Goal: Transaction & Acquisition: Book appointment/travel/reservation

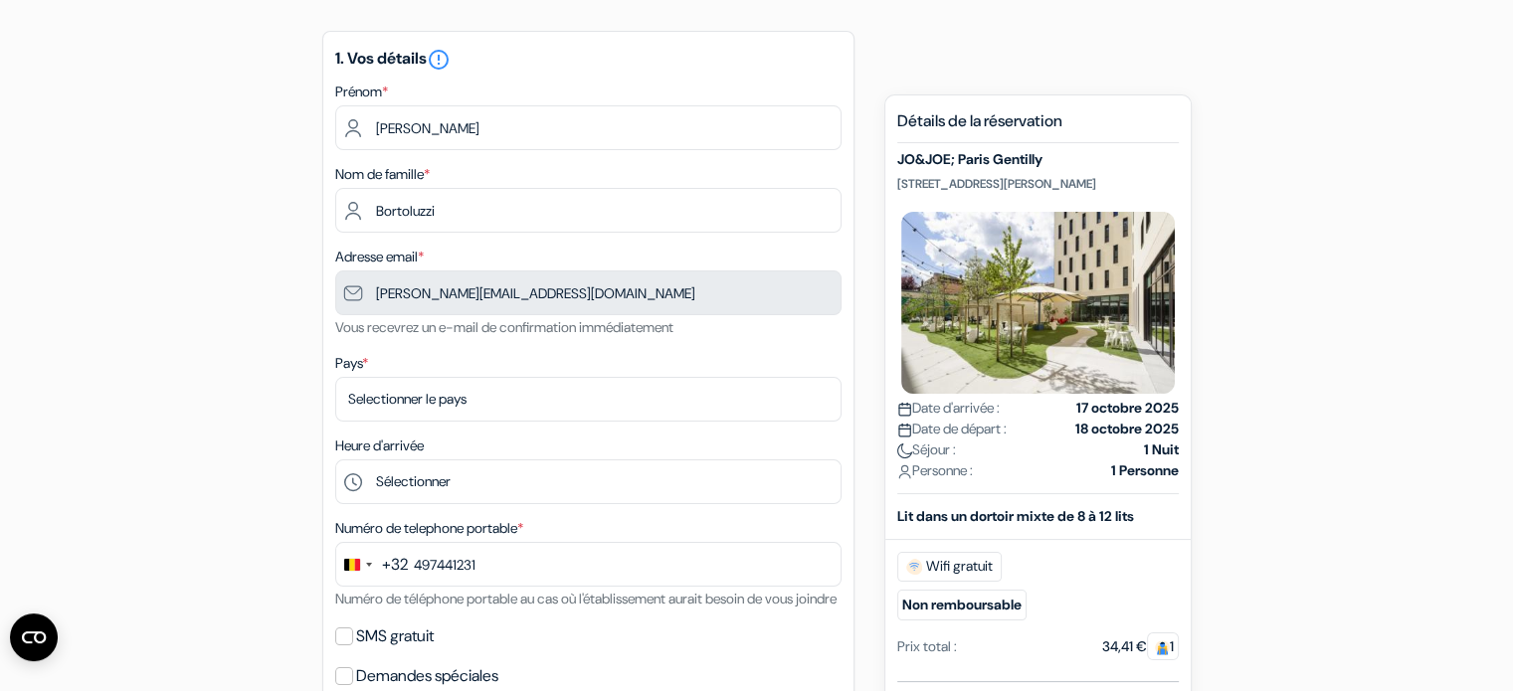
type input "497 44 12 31"
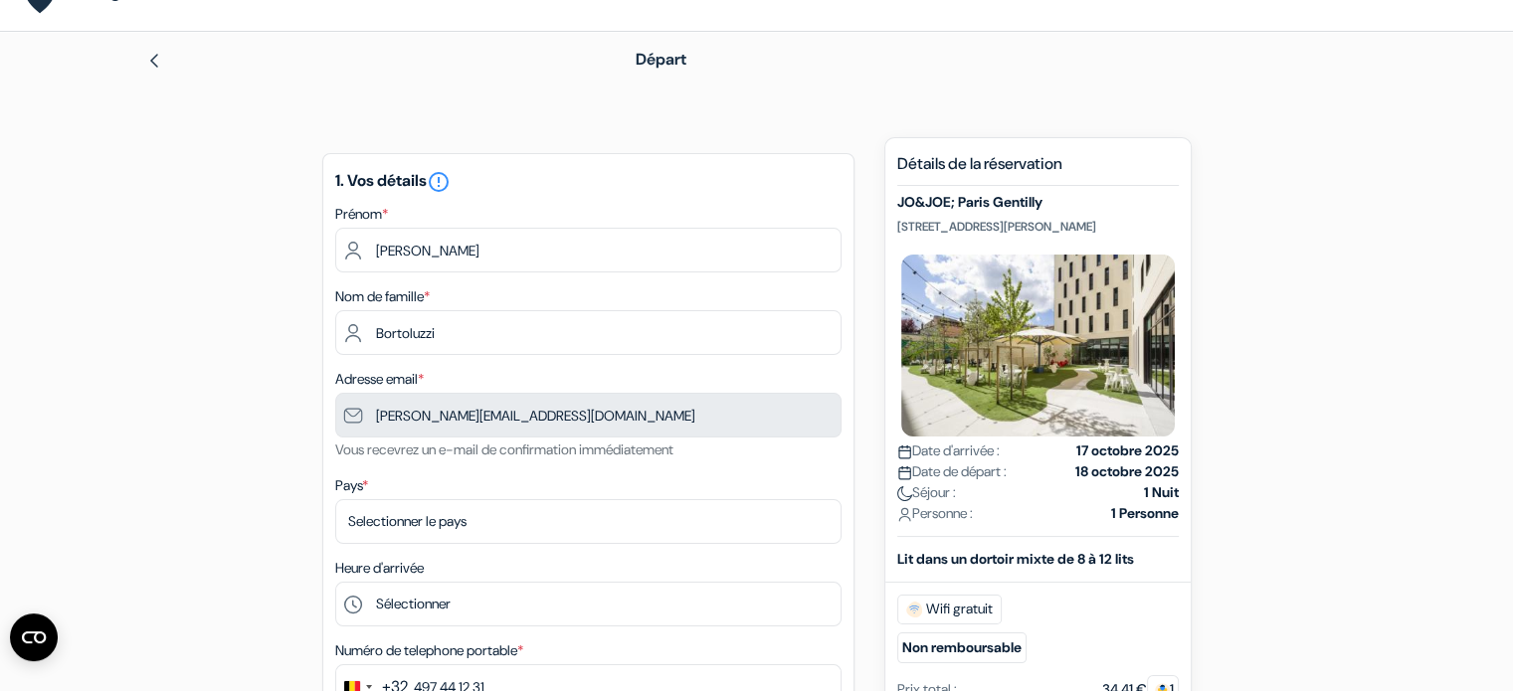
scroll to position [42, 0]
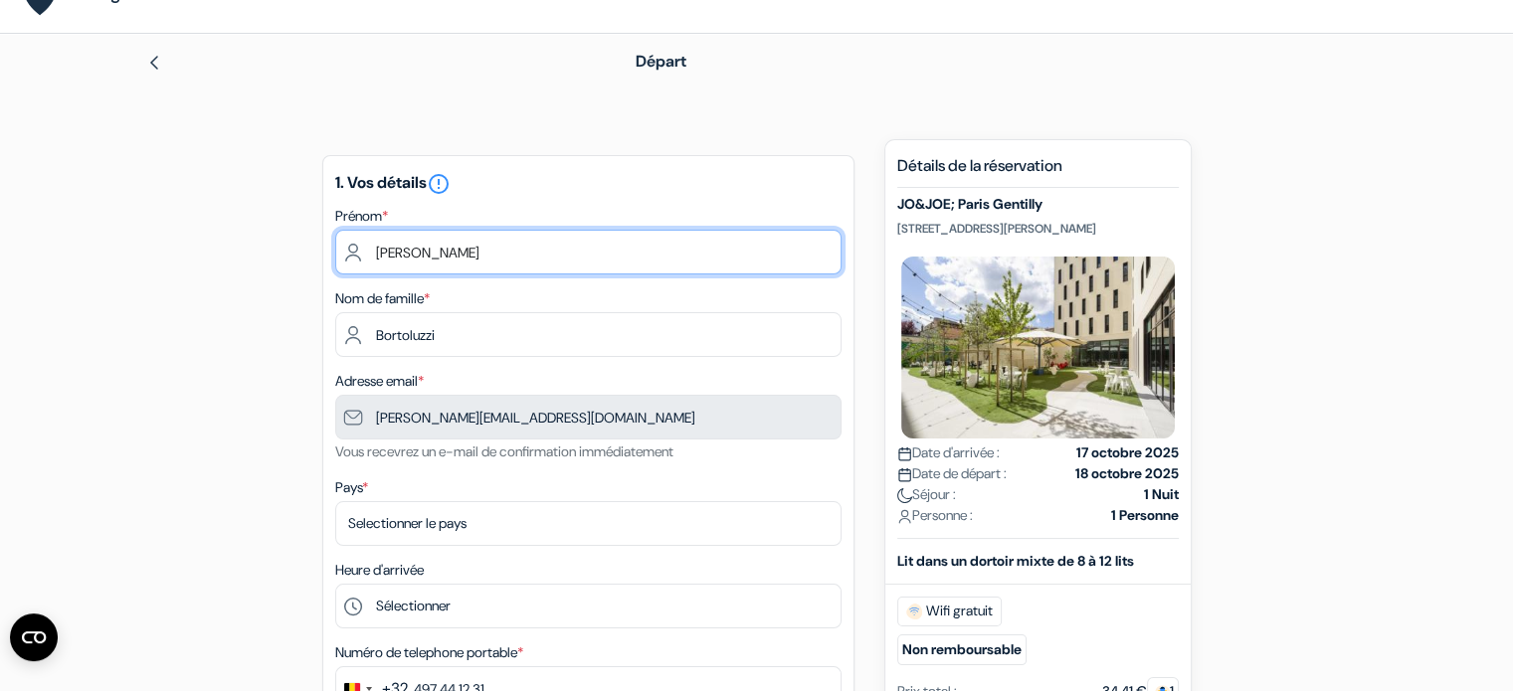
drag, startPoint x: 449, startPoint y: 254, endPoint x: 350, endPoint y: 252, distance: 98.5
click at [350, 252] on input "[PERSON_NAME]" at bounding box center [588, 252] width 506 height 45
type input "Chaimae"
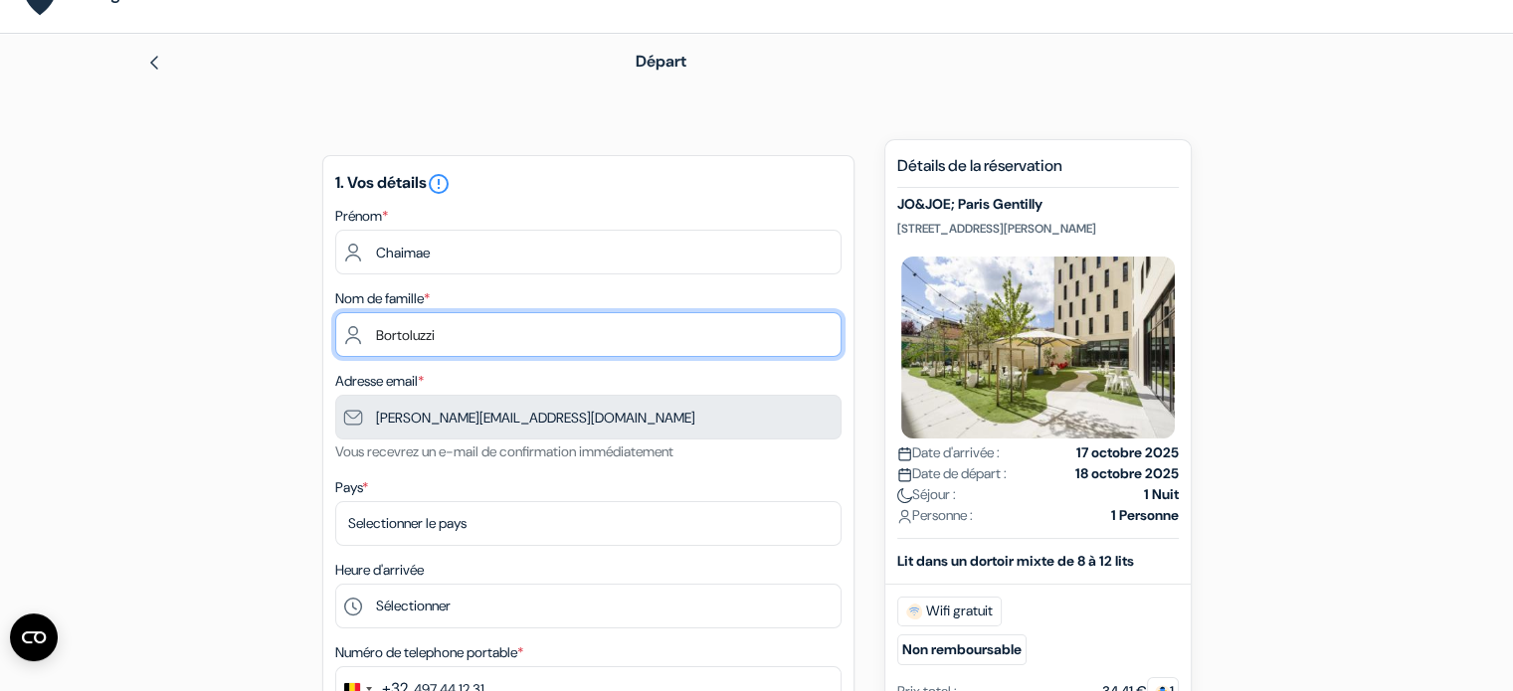
drag, startPoint x: 445, startPoint y: 336, endPoint x: 371, endPoint y: 342, distance: 73.8
click at [371, 342] on input "Bortoluzzi" at bounding box center [588, 334] width 506 height 45
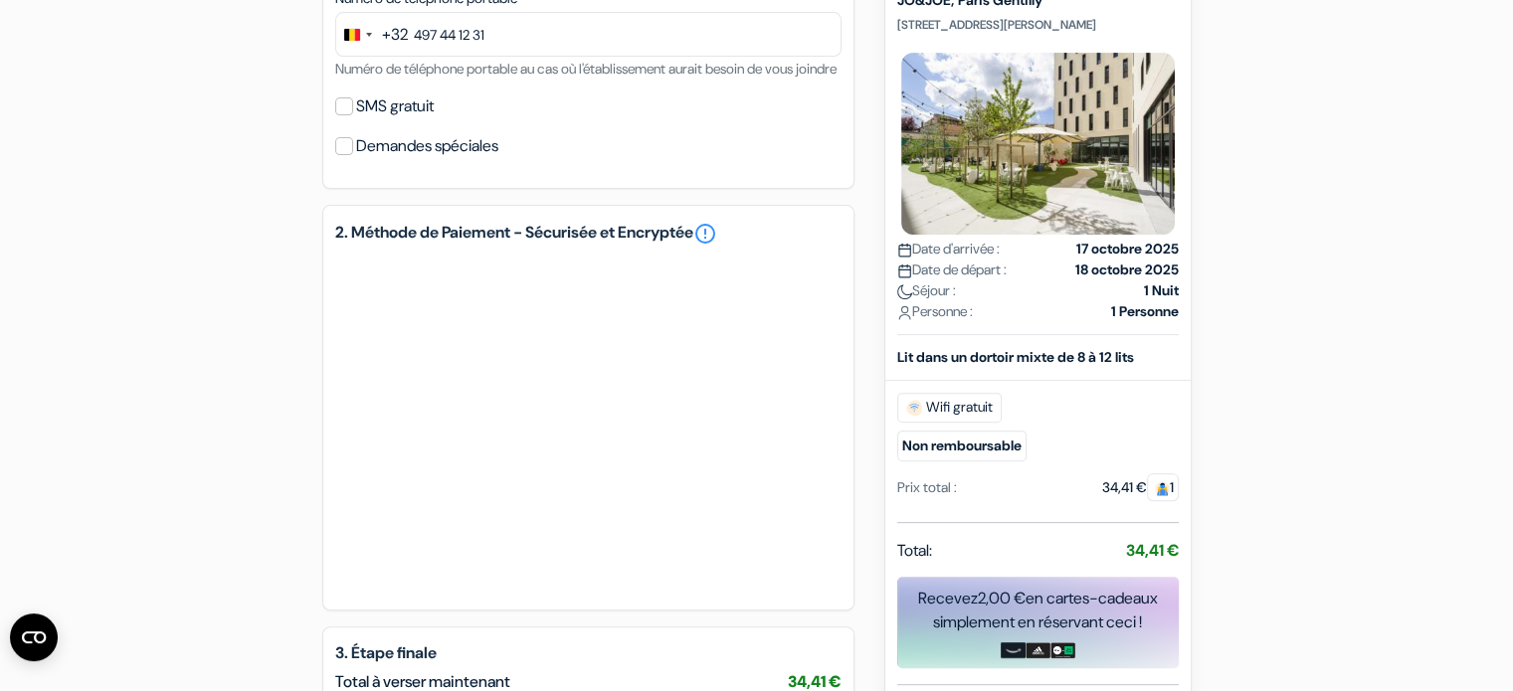
scroll to position [774, 0]
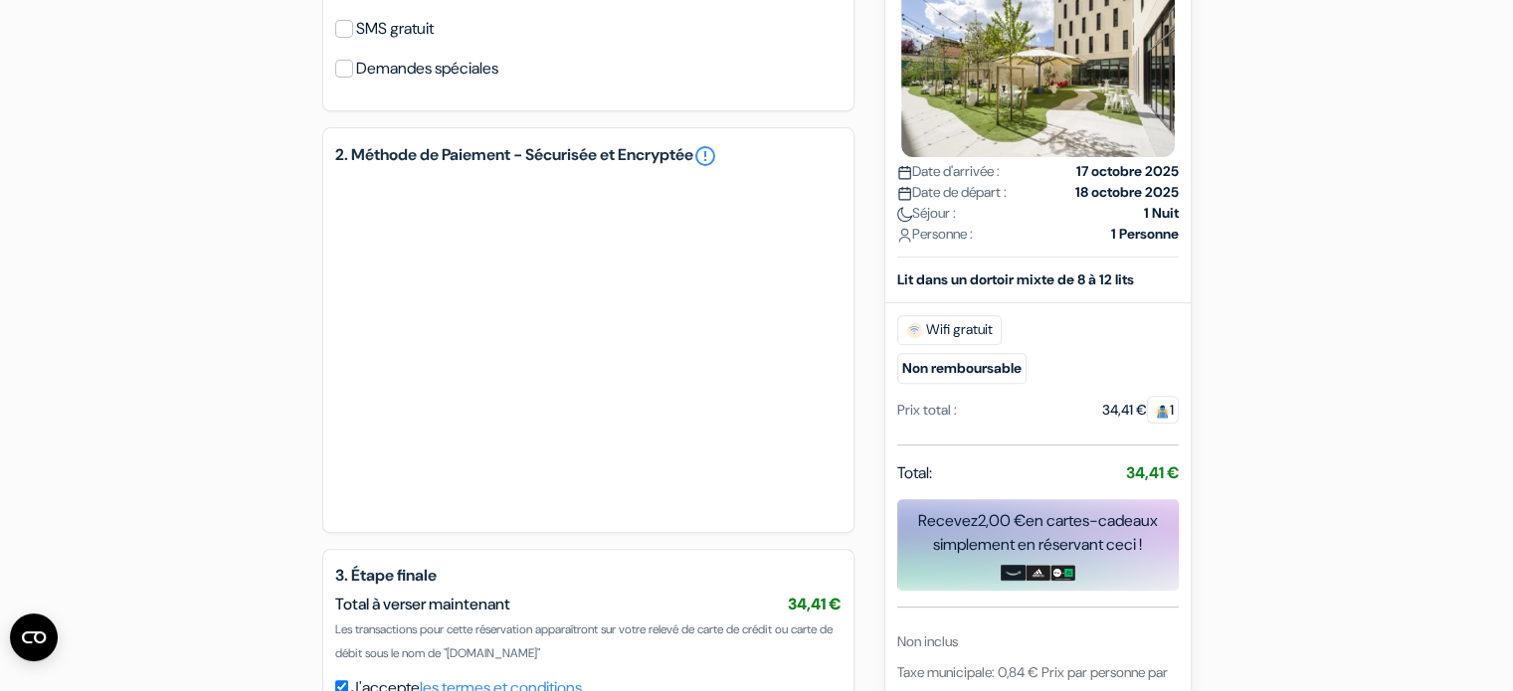
type input "Marhder"
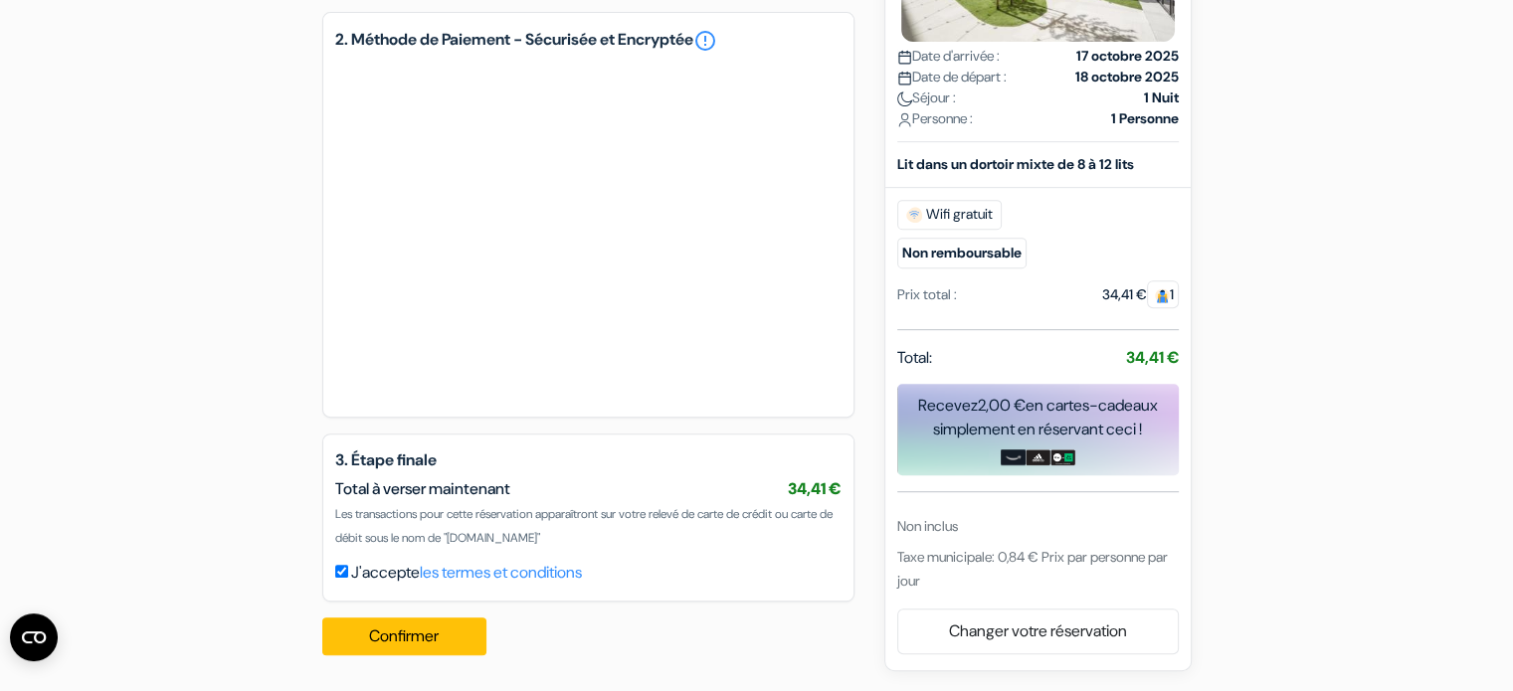
scroll to position [913, 0]
click at [398, 637] on button "Confirmer Loading..." at bounding box center [404, 637] width 165 height 38
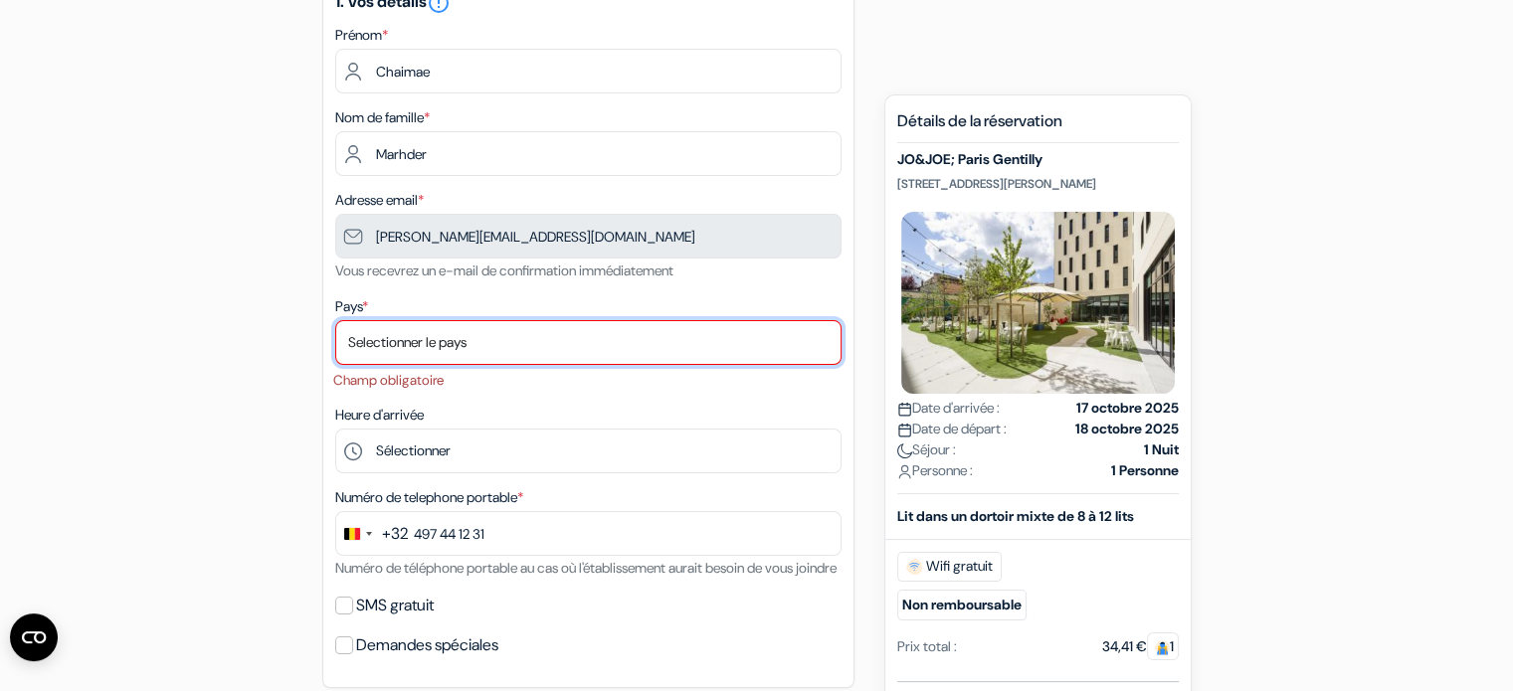
scroll to position [221, 0]
click at [467, 349] on select "Selectionner le pays Abkhazie [GEOGRAPHIC_DATA] [GEOGRAPHIC_DATA] Du [GEOGRAPHI…" at bounding box center [588, 344] width 506 height 45
select select "25"
click at [335, 322] on select "Selectionner le pays Abkhazie [GEOGRAPHIC_DATA] [GEOGRAPHIC_DATA] Du [GEOGRAPHI…" at bounding box center [588, 344] width 506 height 45
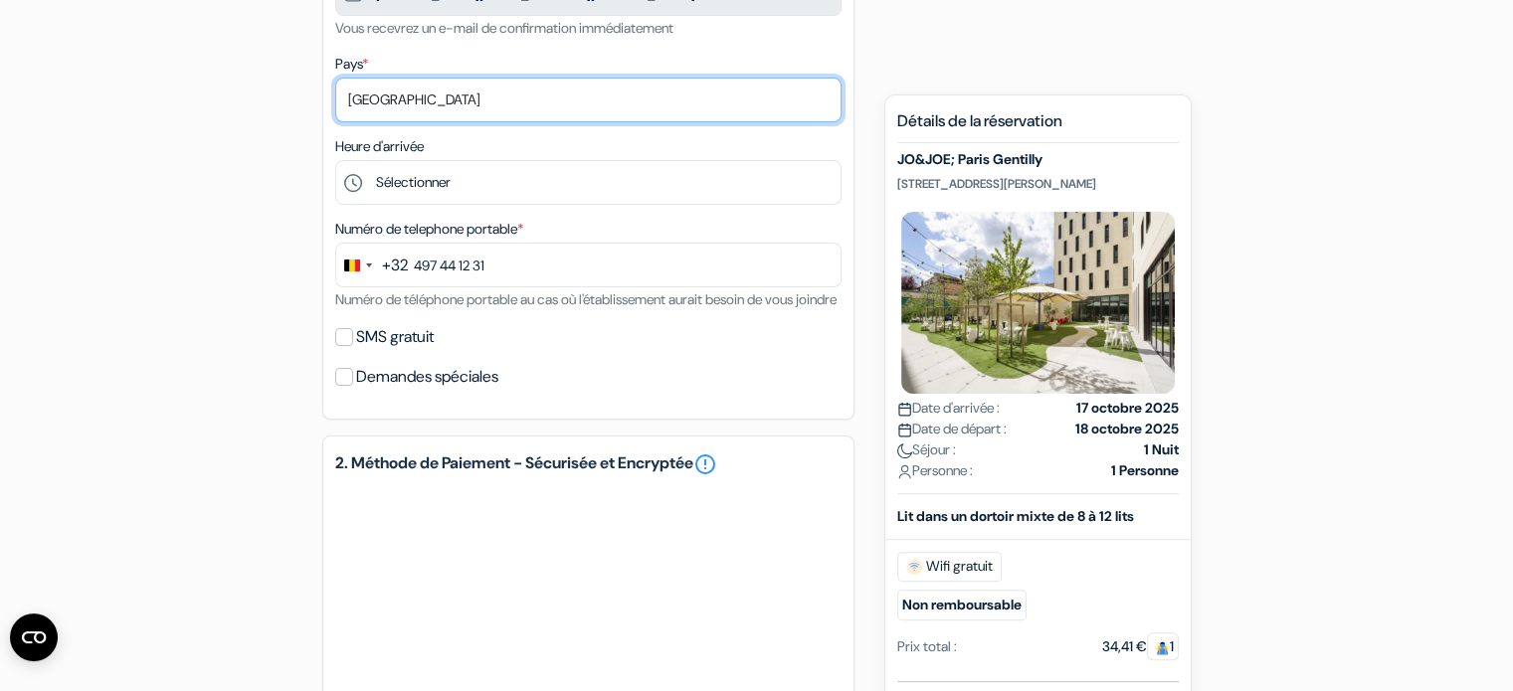
scroll to position [487, 0]
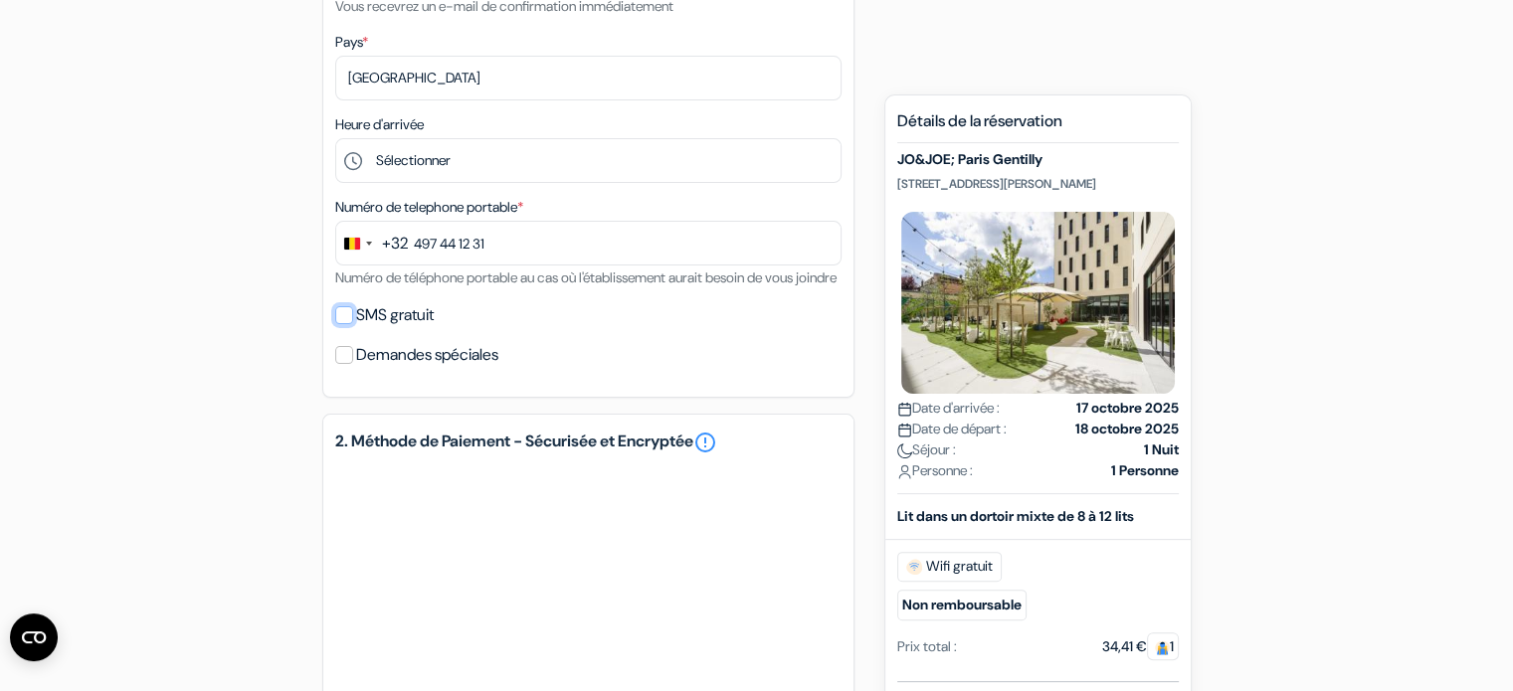
click at [338, 324] on input "SMS gratuit" at bounding box center [344, 315] width 18 height 18
checkbox input "true"
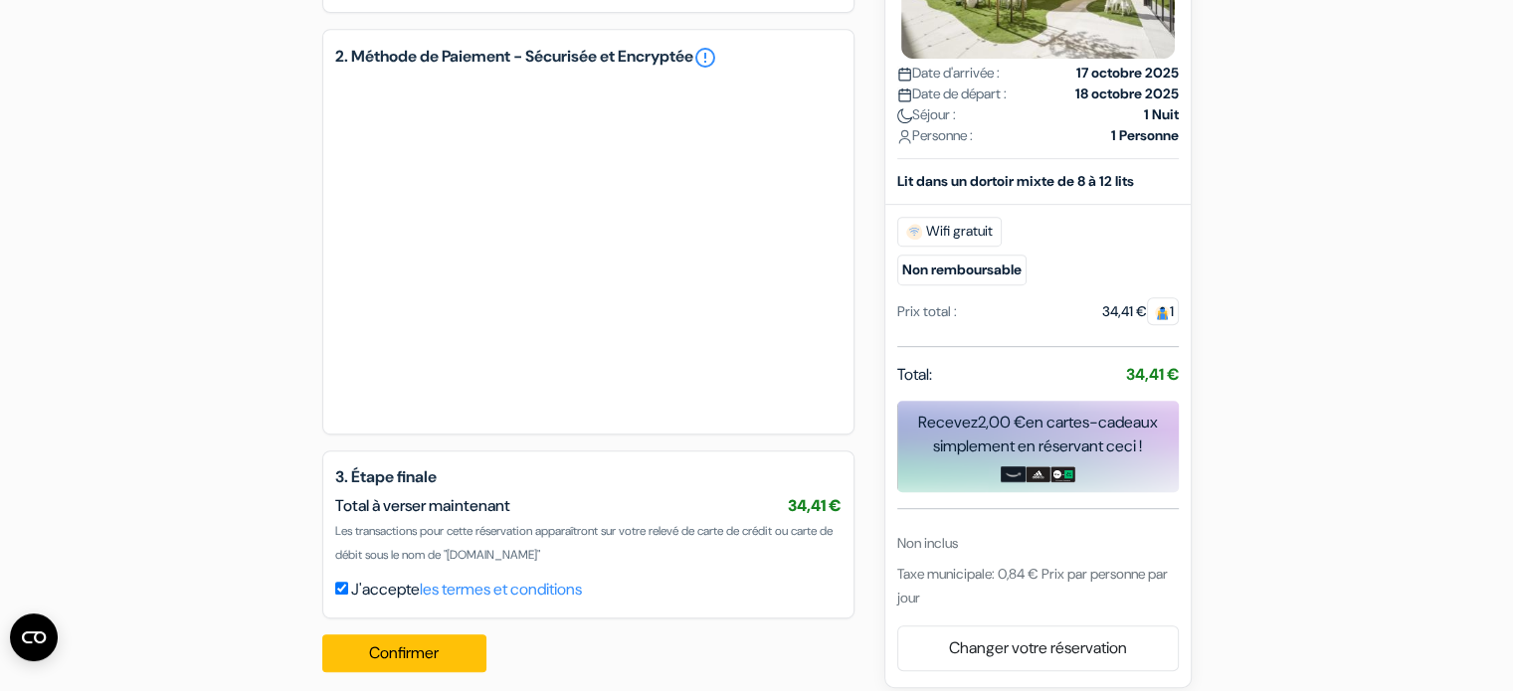
scroll to position [970, 0]
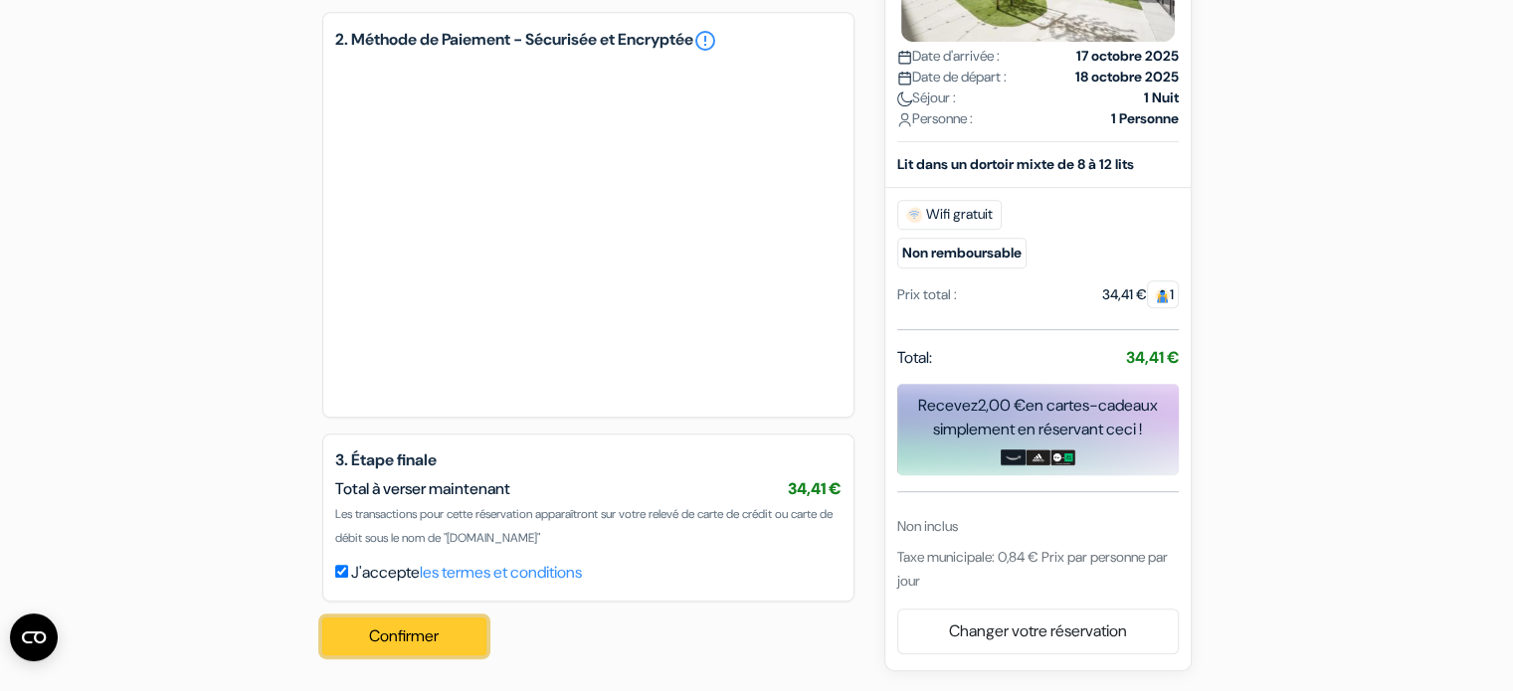
click at [416, 644] on button "Confirmer Loading..." at bounding box center [404, 637] width 165 height 38
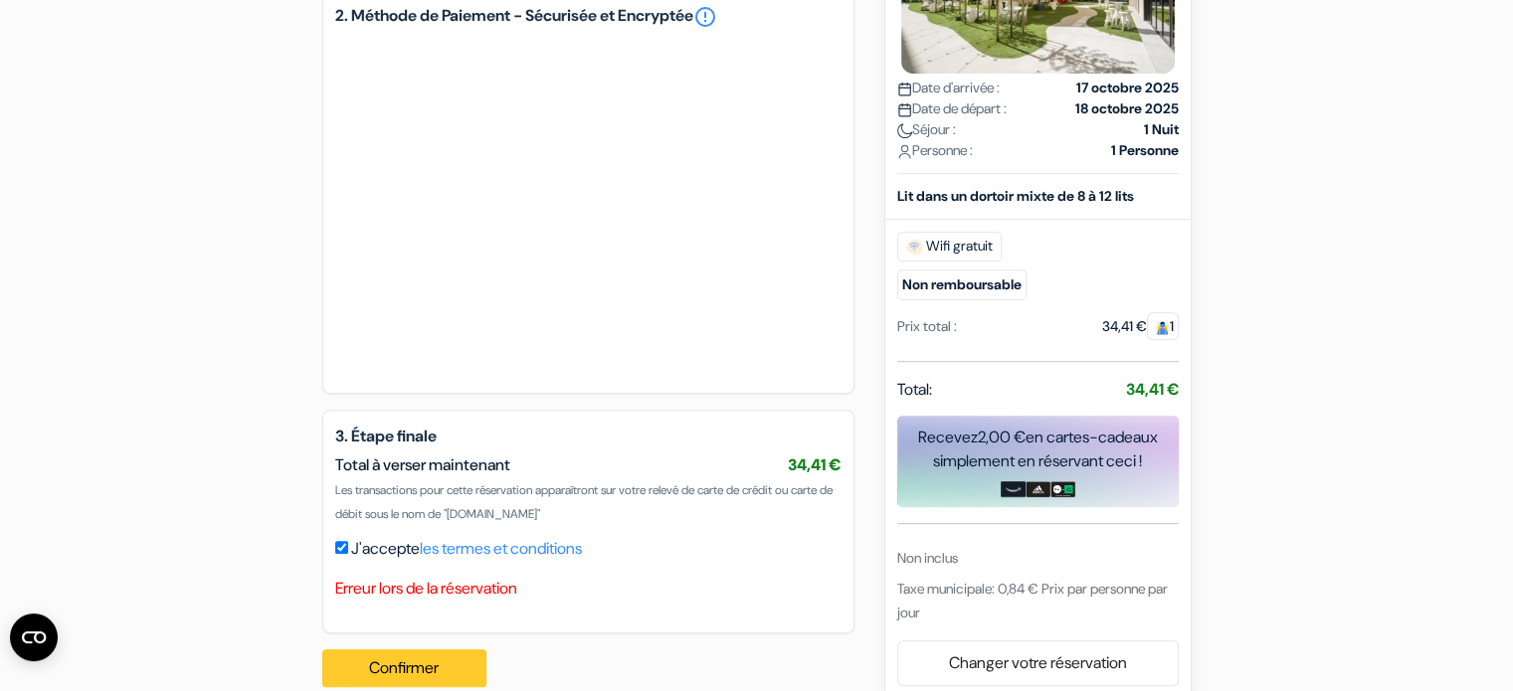
scroll to position [1026, 0]
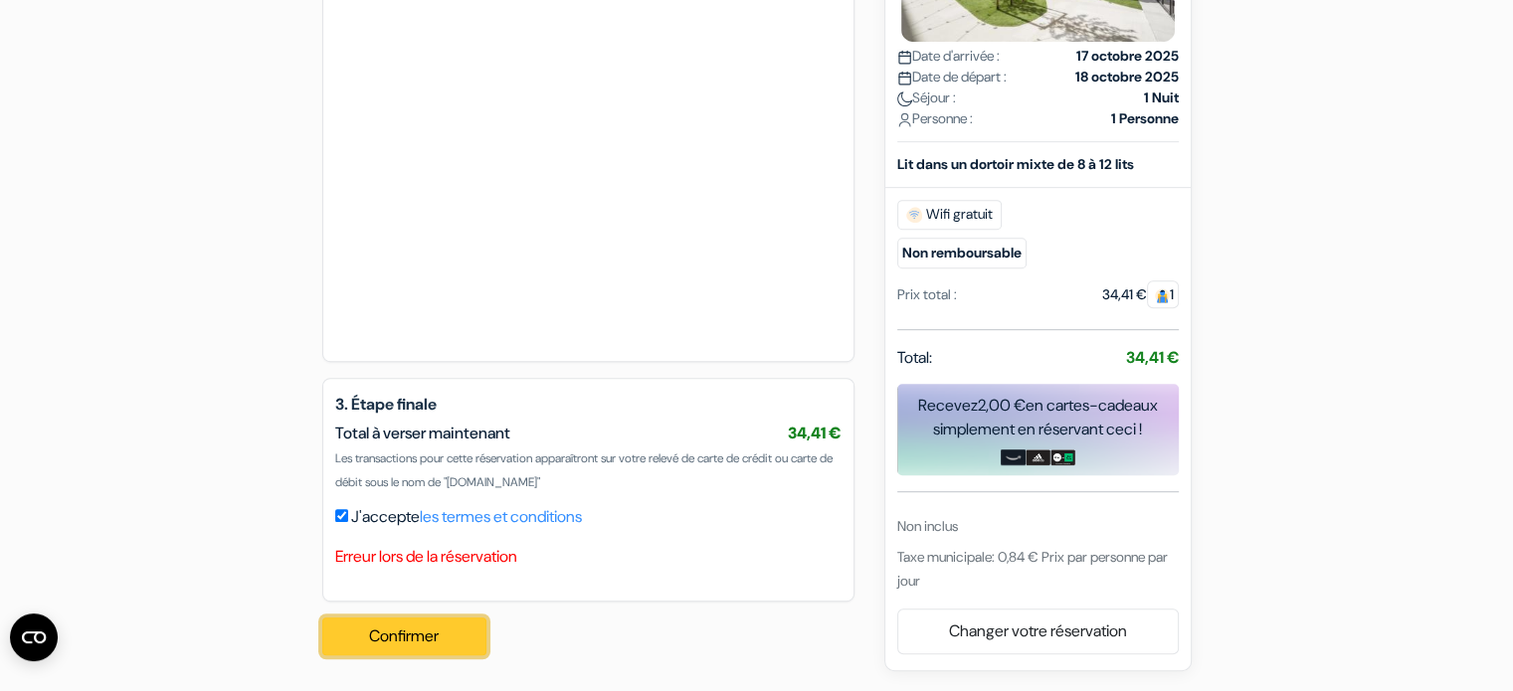
click at [411, 632] on button "Confirmer Loading..." at bounding box center [404, 637] width 165 height 38
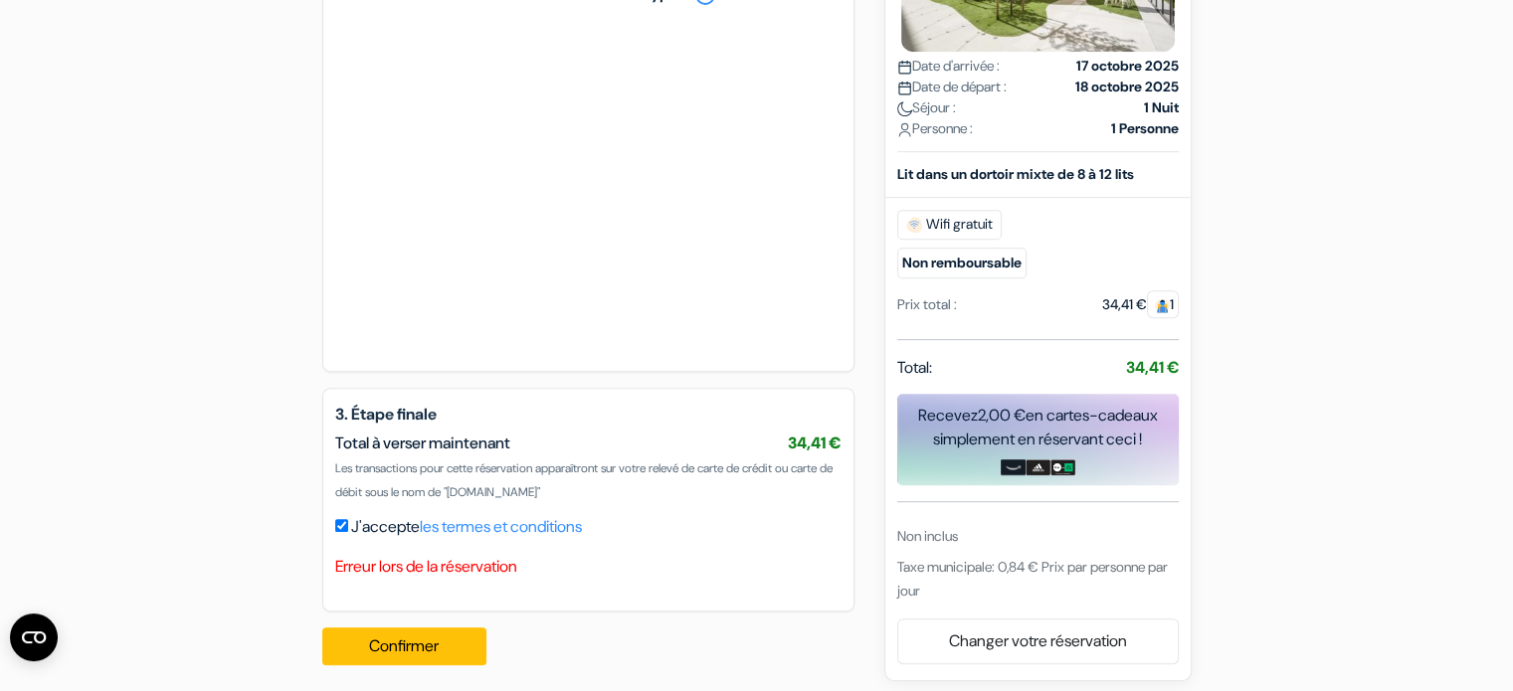
scroll to position [997, 0]
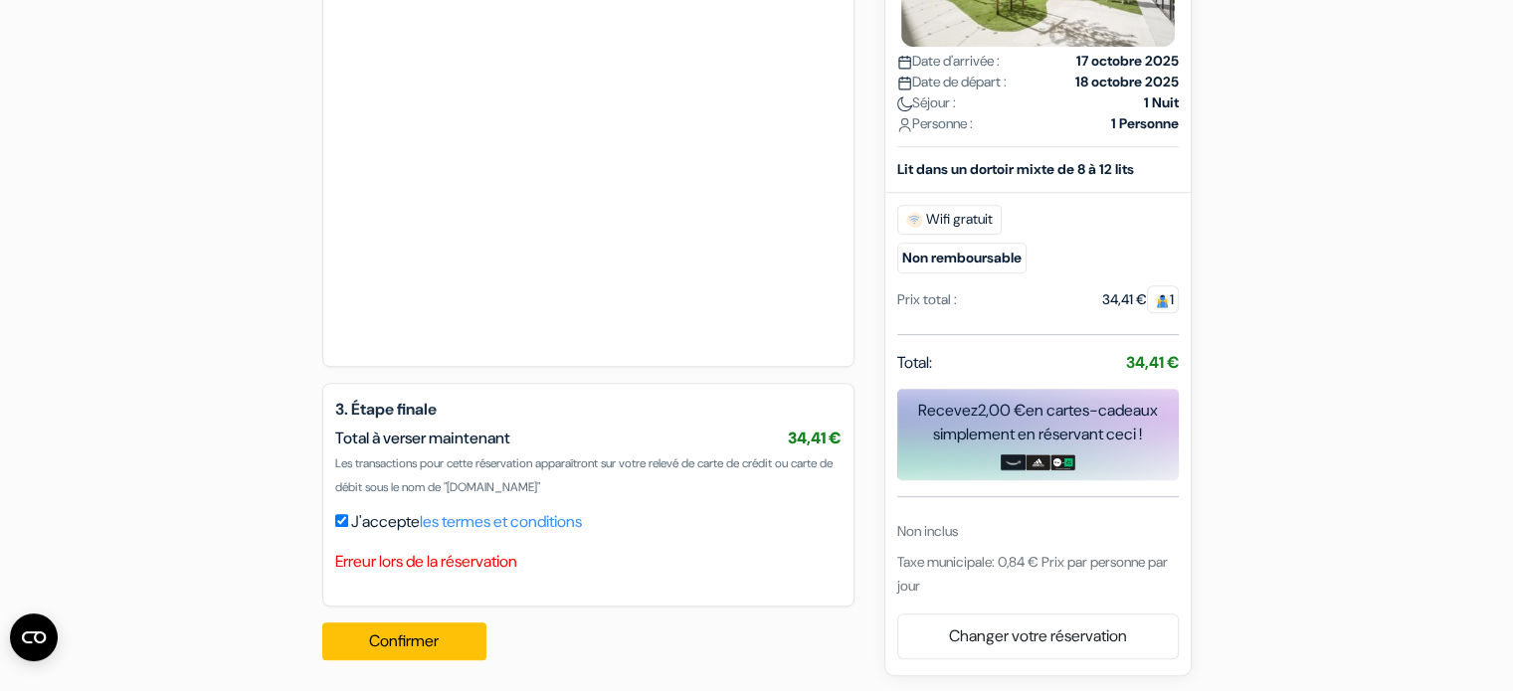
click at [337, 527] on input "J'accepte les termes et conditions" at bounding box center [341, 520] width 13 height 13
checkbox input "true"
click at [394, 660] on button "Confirmer Loading..." at bounding box center [404, 642] width 165 height 38
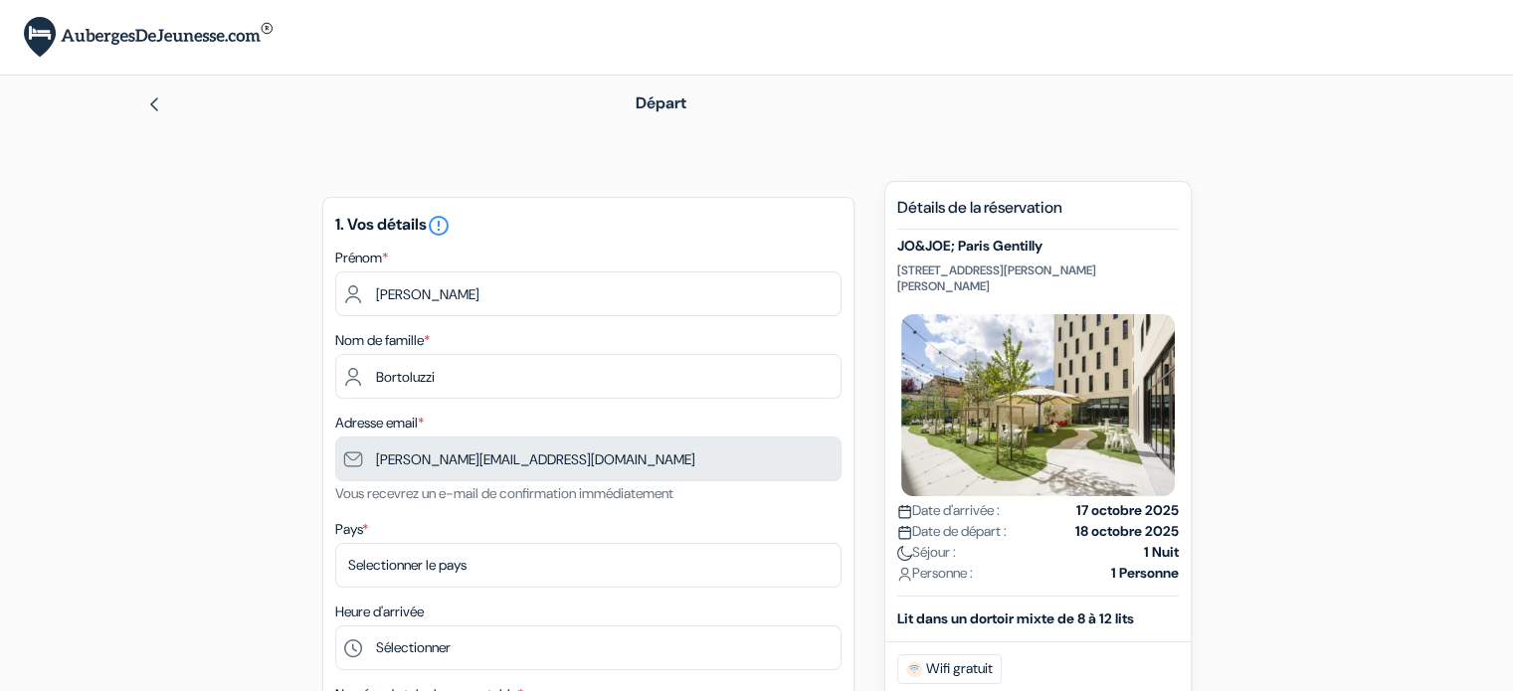
type input "497 44 12 31"
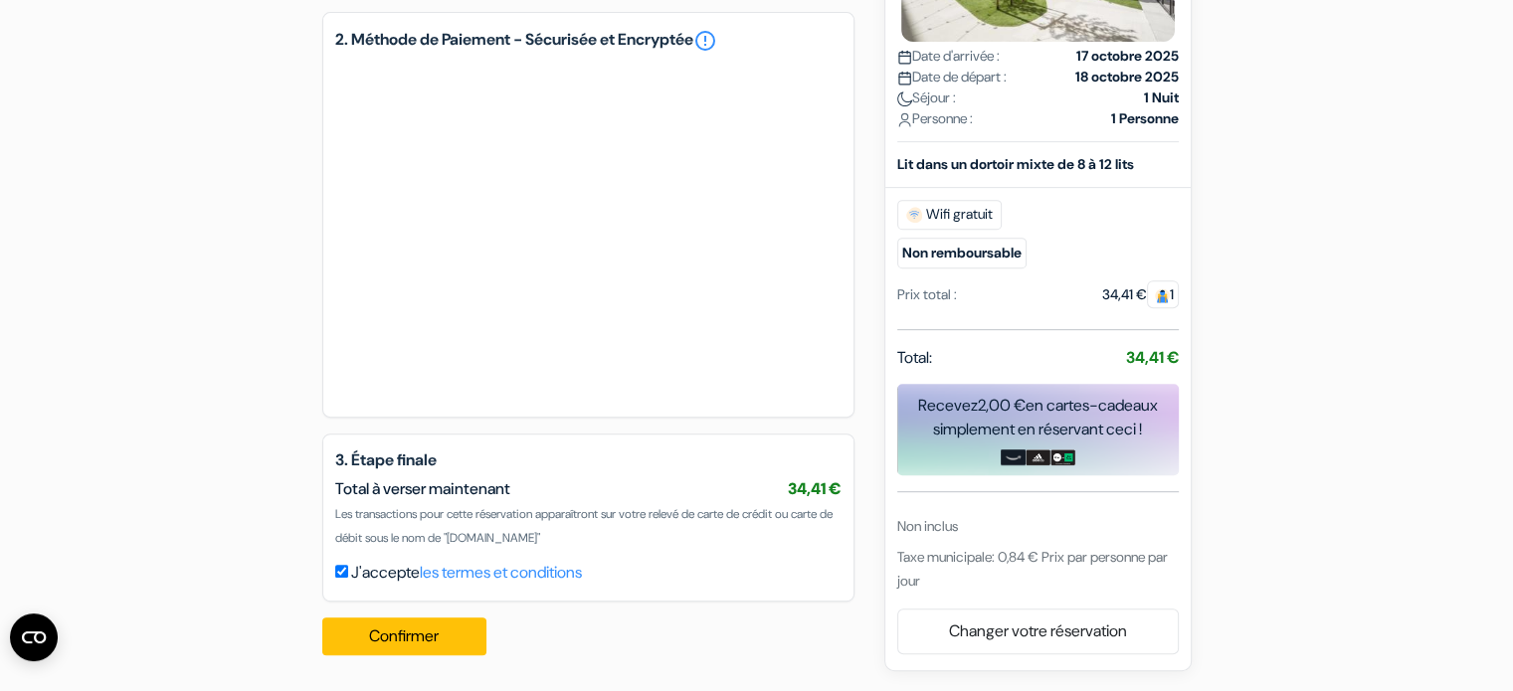
scroll to position [913, 0]
click at [401, 643] on button "Confirmer Loading..." at bounding box center [404, 637] width 165 height 38
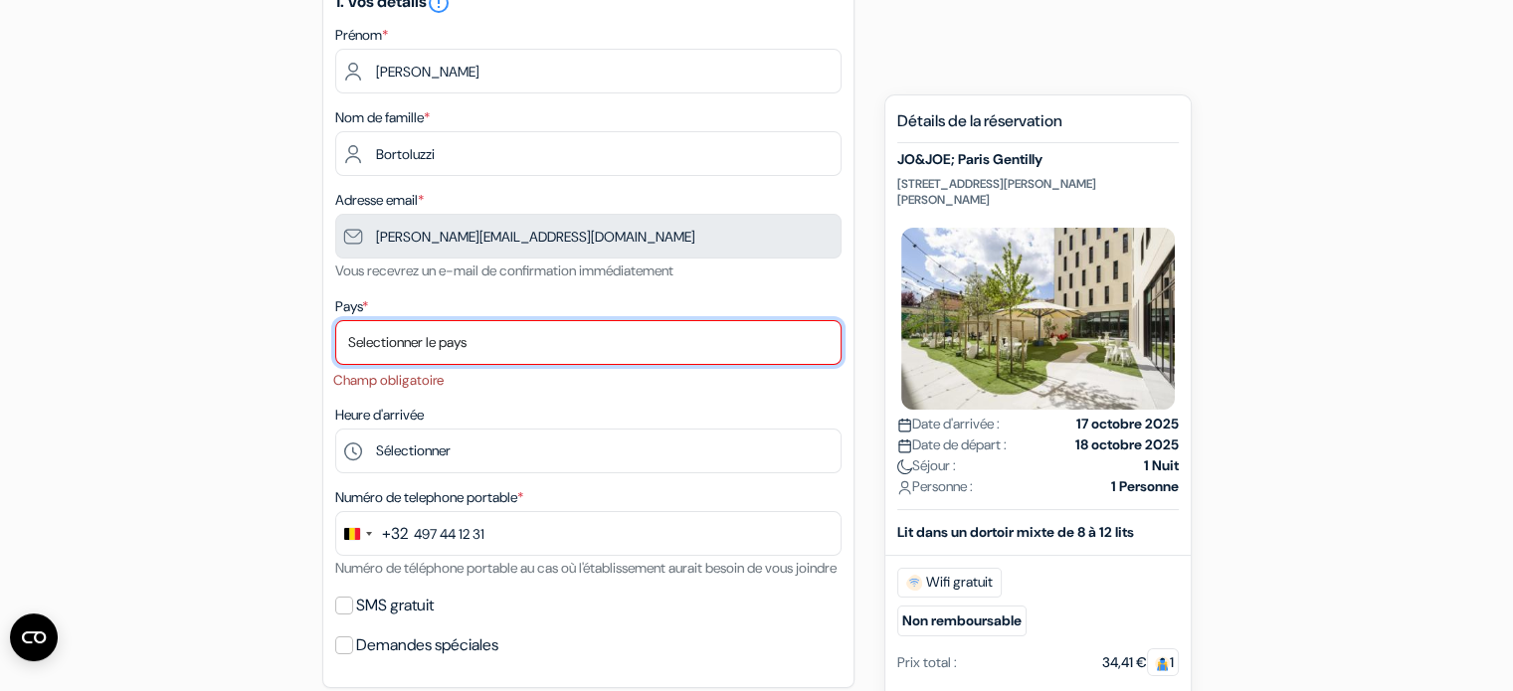
scroll to position [221, 0]
click at [379, 354] on select "Selectionner le pays Abkhazie [GEOGRAPHIC_DATA] [GEOGRAPHIC_DATA] Du [GEOGRAPHI…" at bounding box center [588, 344] width 506 height 45
select select "25"
click at [335, 322] on select "Selectionner le pays Abkhazie [GEOGRAPHIC_DATA] [GEOGRAPHIC_DATA] Du [GEOGRAPHI…" at bounding box center [588, 344] width 506 height 45
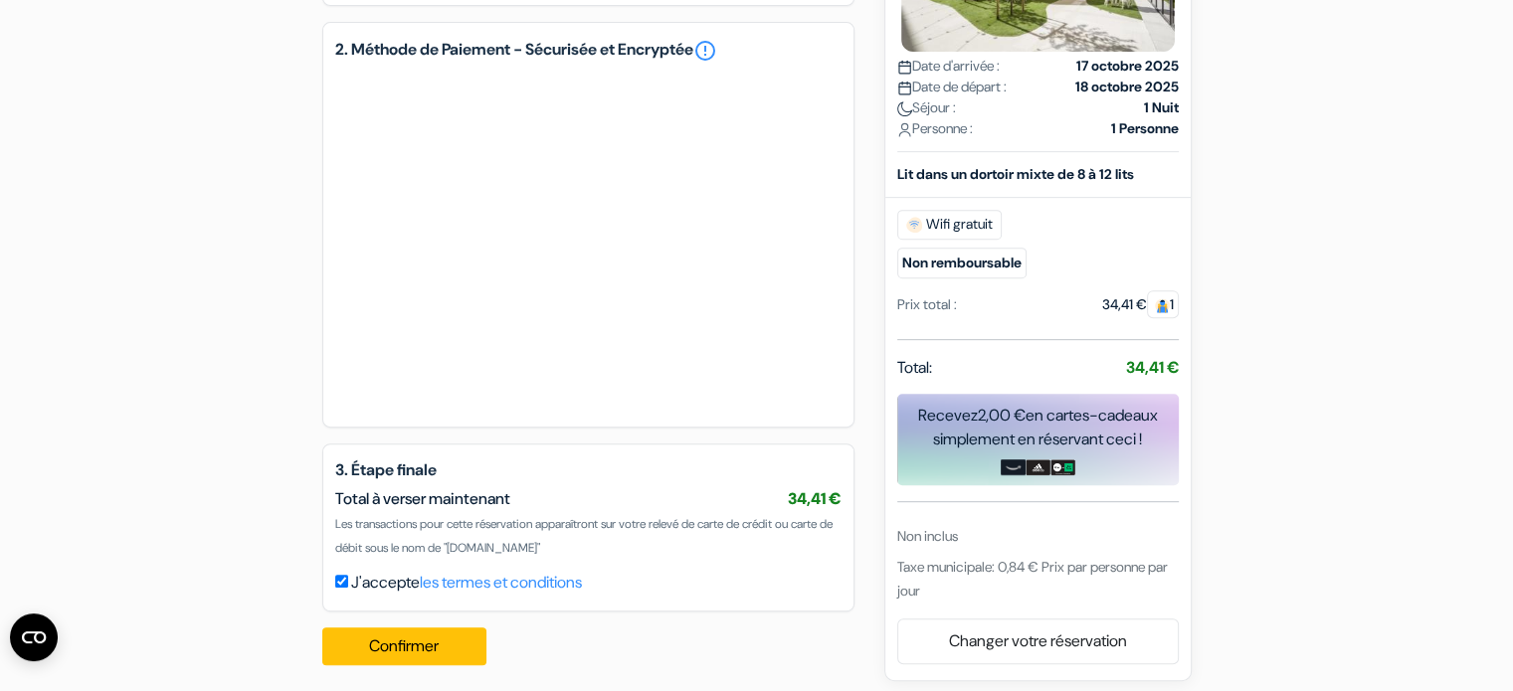
scroll to position [913, 0]
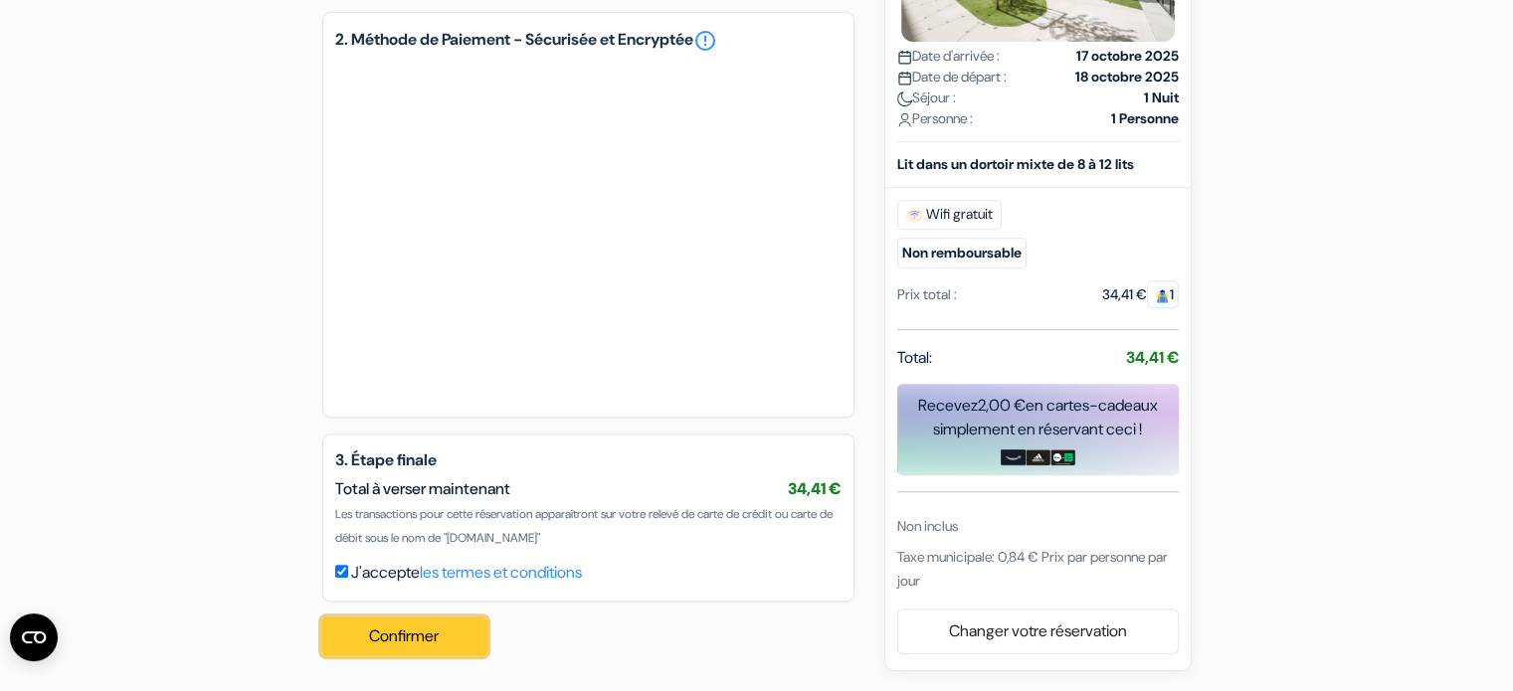
click at [398, 638] on button "Confirmer Loading..." at bounding box center [404, 637] width 165 height 38
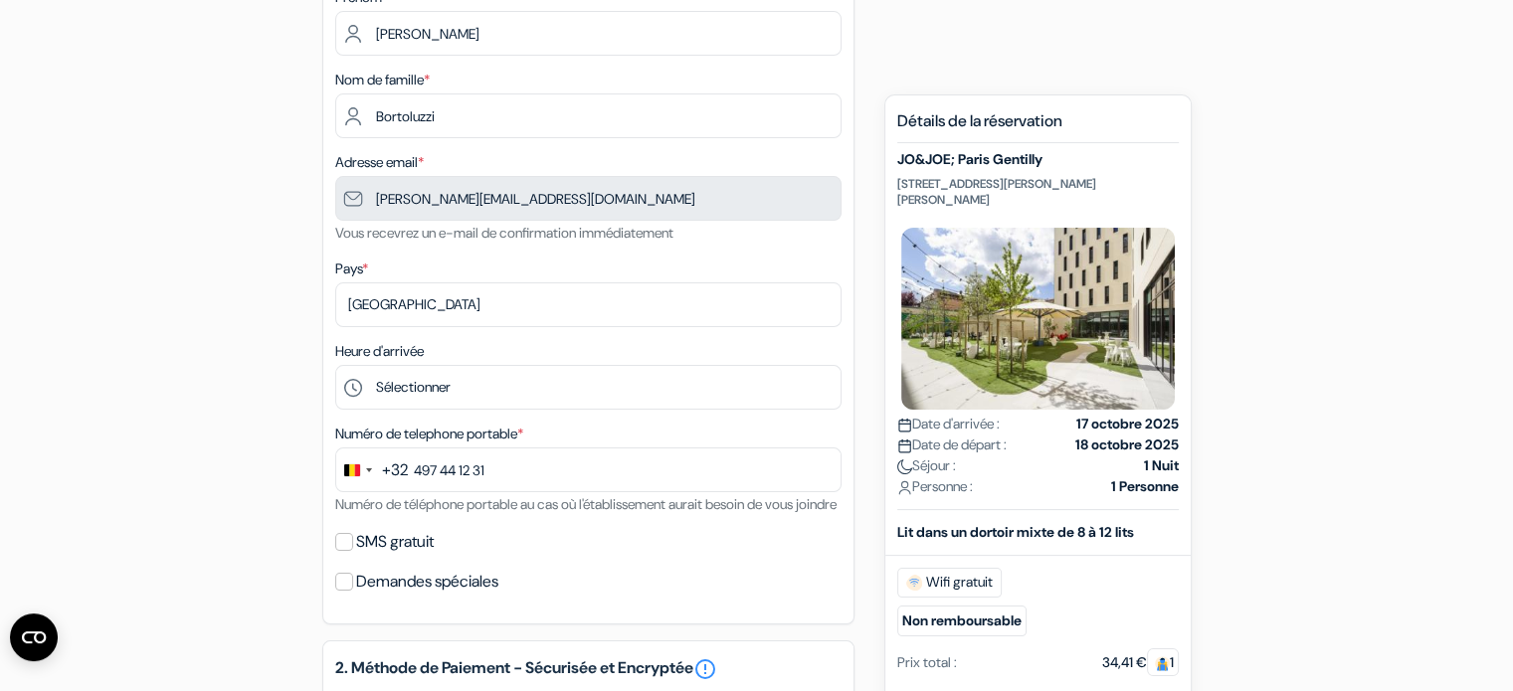
scroll to position [0, 0]
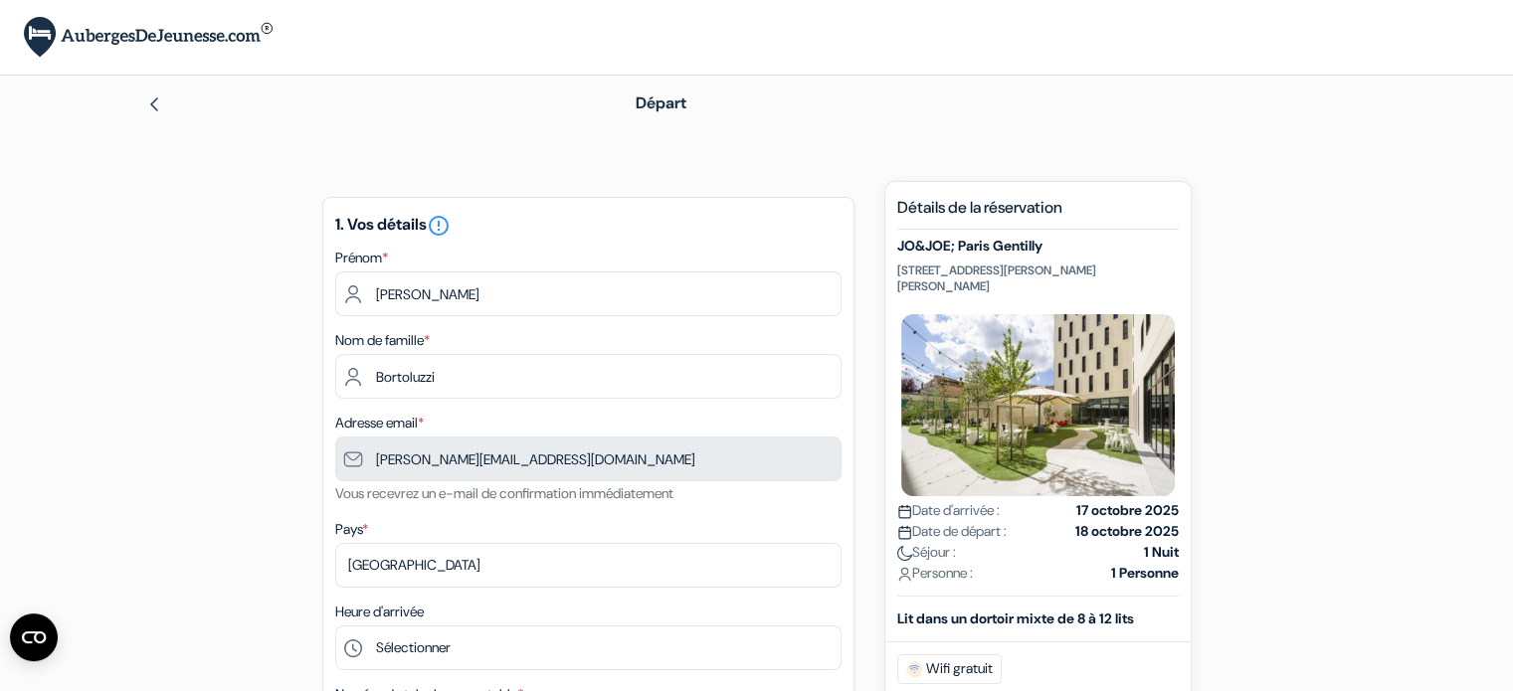
click at [148, 103] on img at bounding box center [154, 104] width 16 height 16
type input "497 44 12 31"
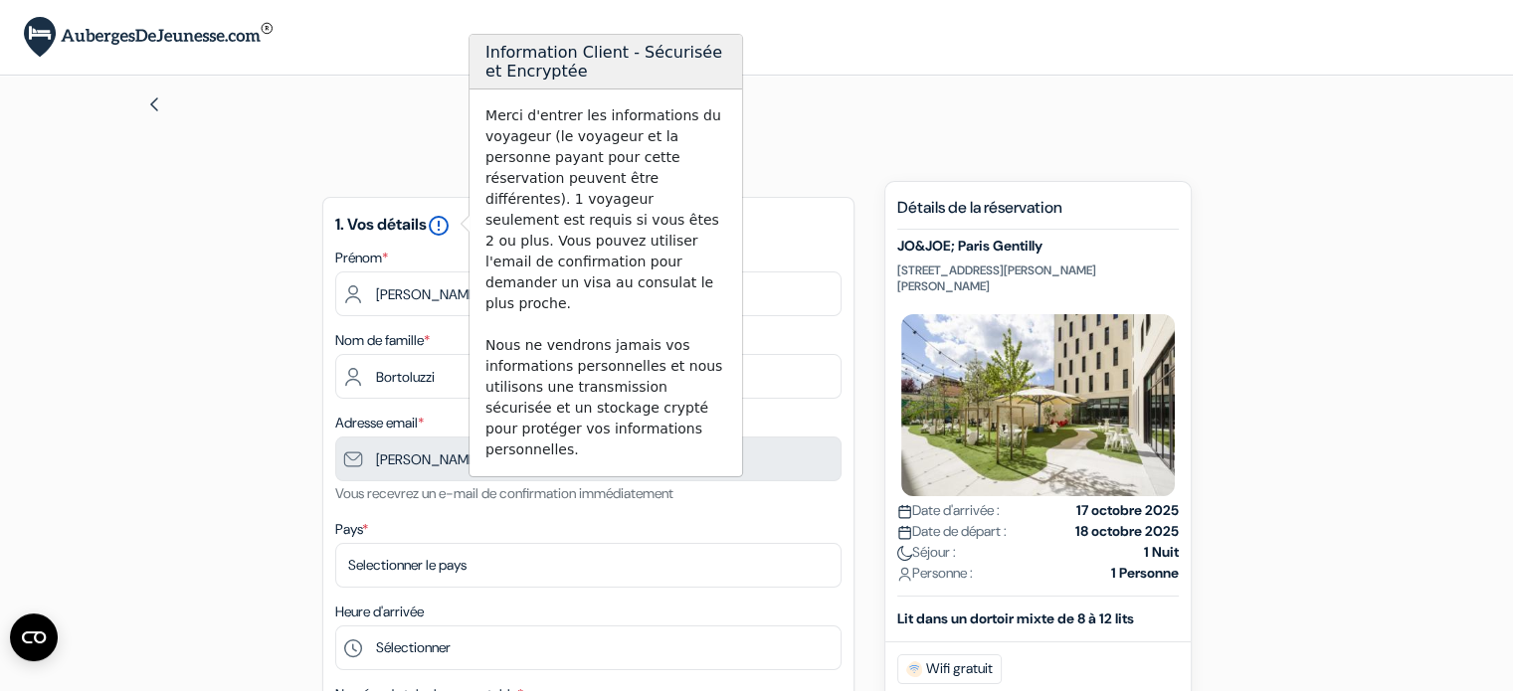
click at [449, 224] on icon "error_outline" at bounding box center [439, 226] width 24 height 24
click at [434, 293] on input "[PERSON_NAME]" at bounding box center [588, 294] width 506 height 45
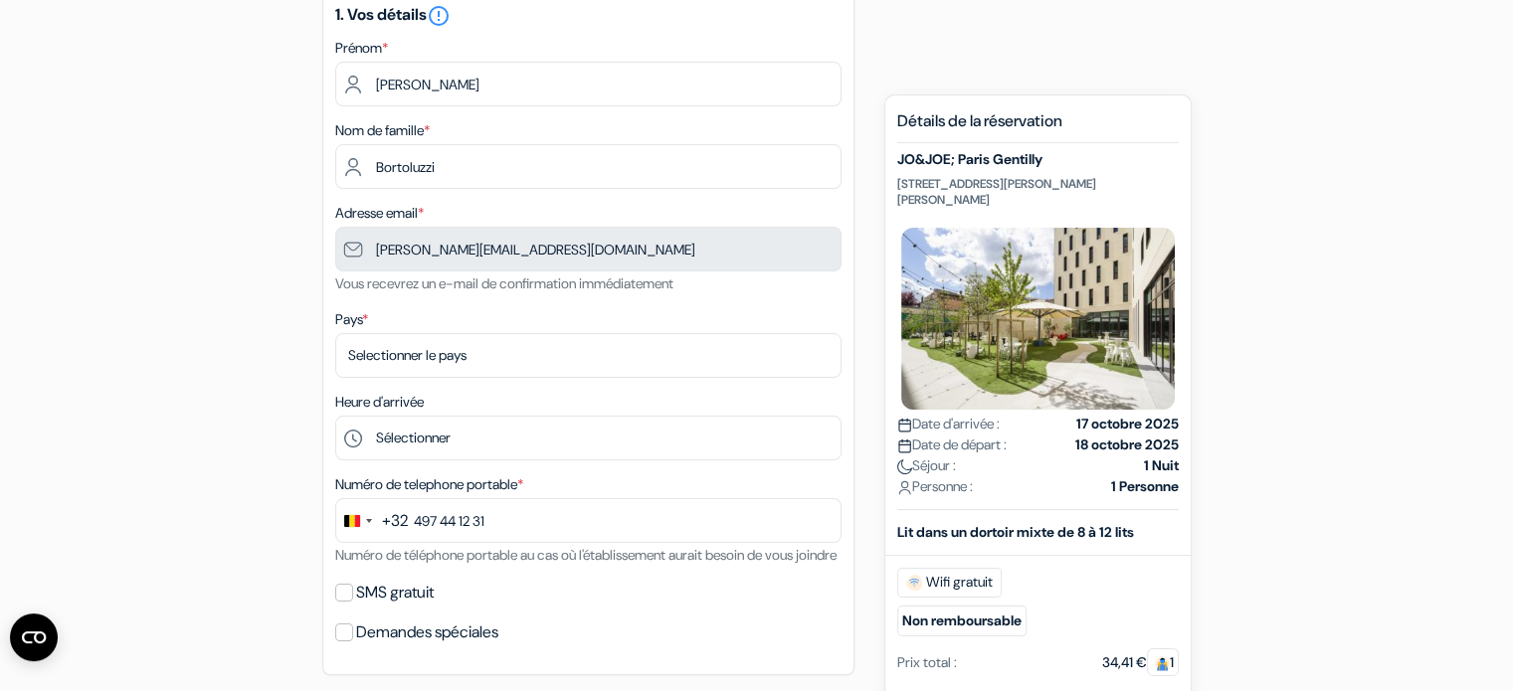
scroll to position [231, 0]
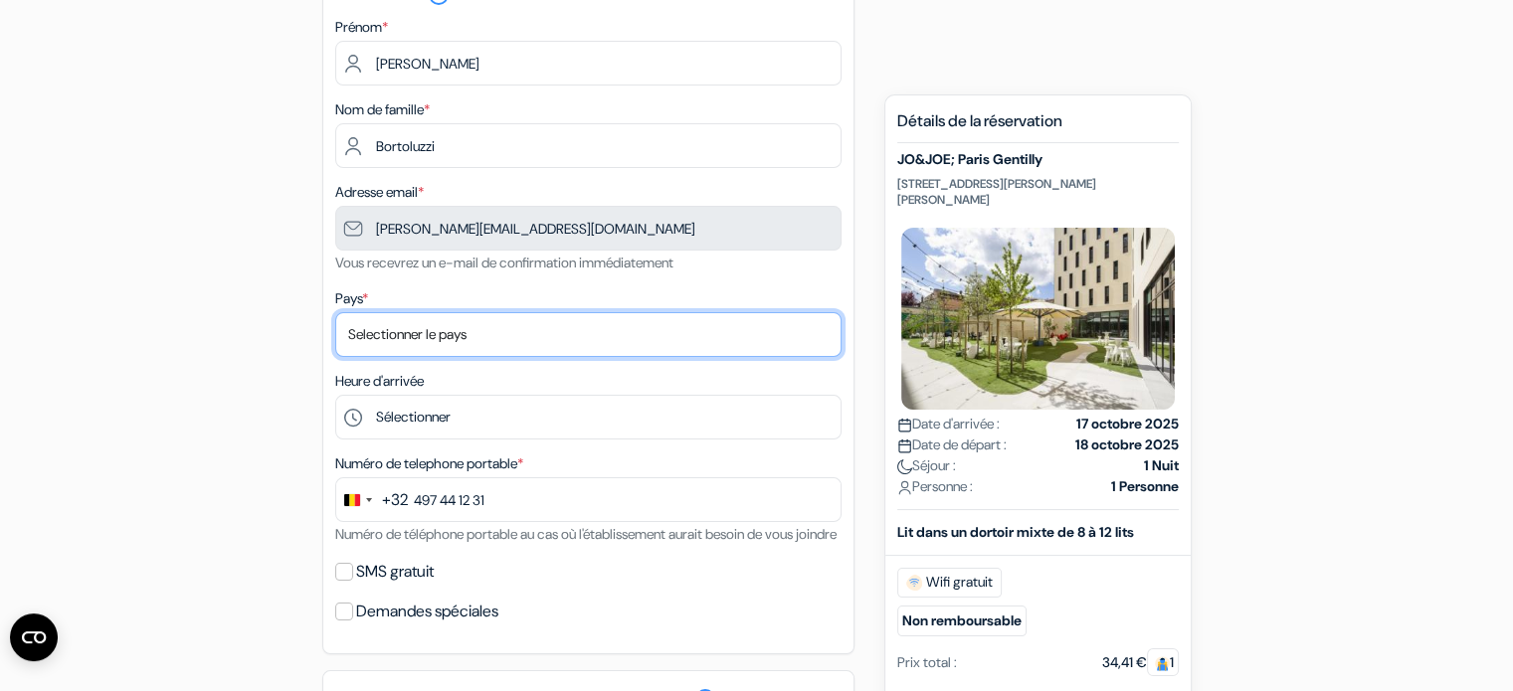
click at [354, 337] on select "Selectionner le pays Abkhazie [GEOGRAPHIC_DATA] [GEOGRAPHIC_DATA] Du [GEOGRAPHI…" at bounding box center [588, 334] width 506 height 45
select select "25"
click at [335, 313] on select "Selectionner le pays Abkhazie [GEOGRAPHIC_DATA] [GEOGRAPHIC_DATA] Du [GEOGRAPHI…" at bounding box center [588, 334] width 506 height 45
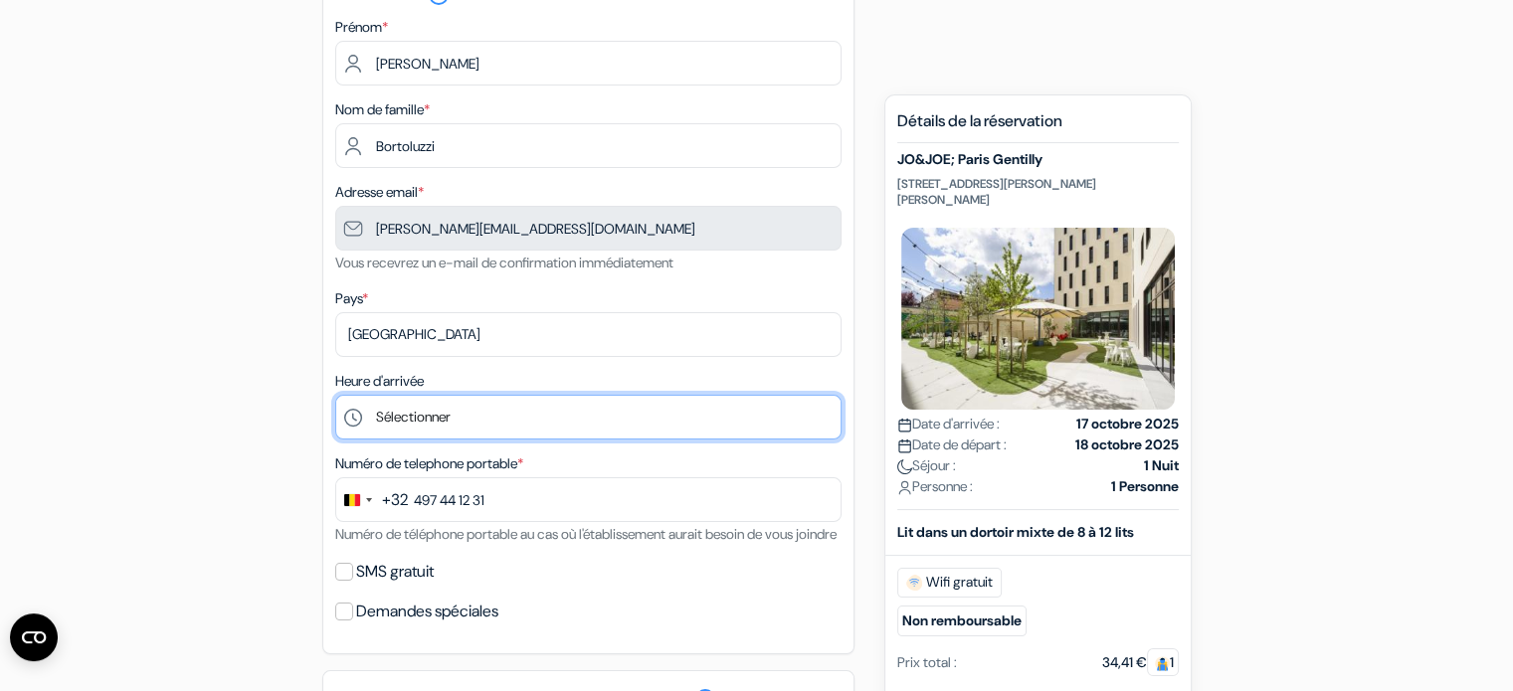
click at [389, 420] on select "Sélectionner 1:00 2:00 3:00 4:00 5:00 6:00 7:00 8:00 9:00 10:00 11:00 12:00 13:…" at bounding box center [588, 417] width 506 height 45
select select "11"
click at [335, 396] on select "Sélectionner 1:00 2:00 3:00 4:00 5:00 6:00 7:00 8:00 9:00 10:00 11:00 12:00 13:…" at bounding box center [588, 417] width 506 height 45
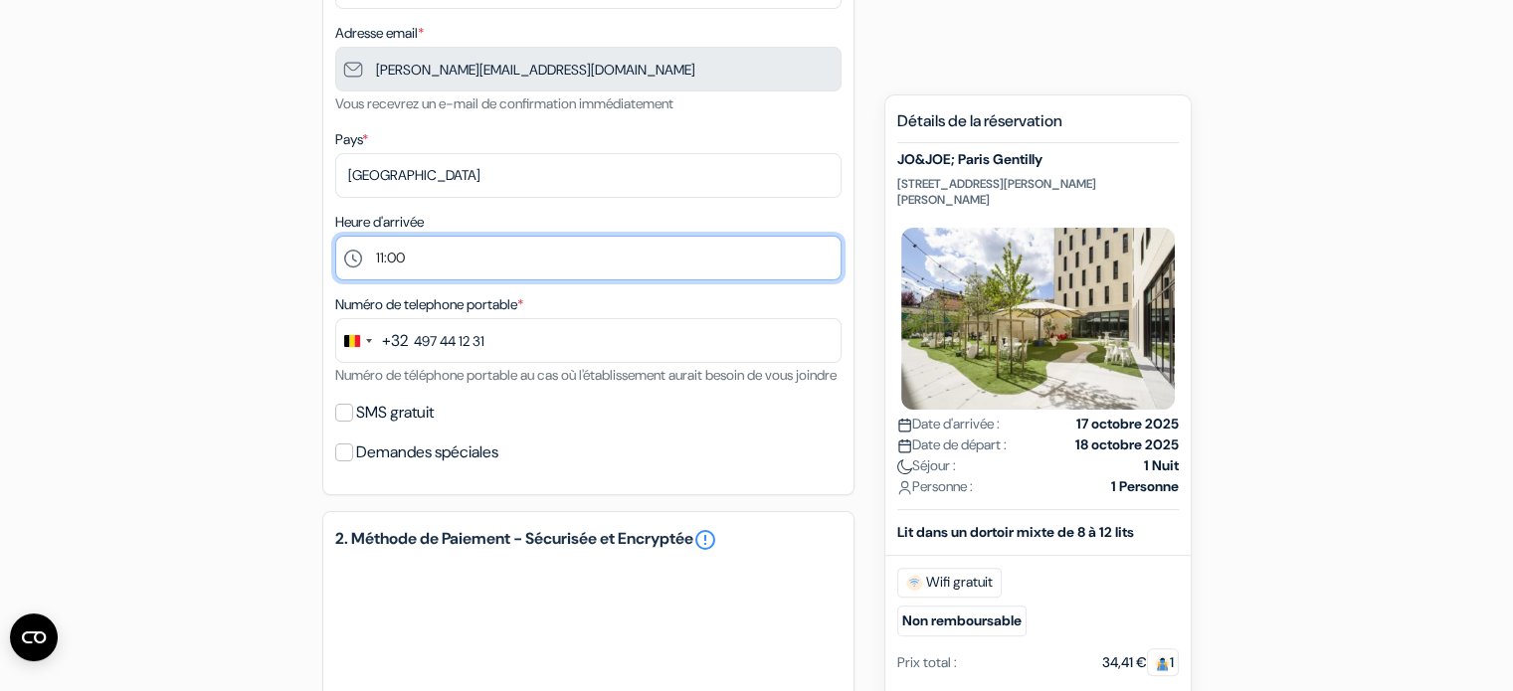
scroll to position [444, 0]
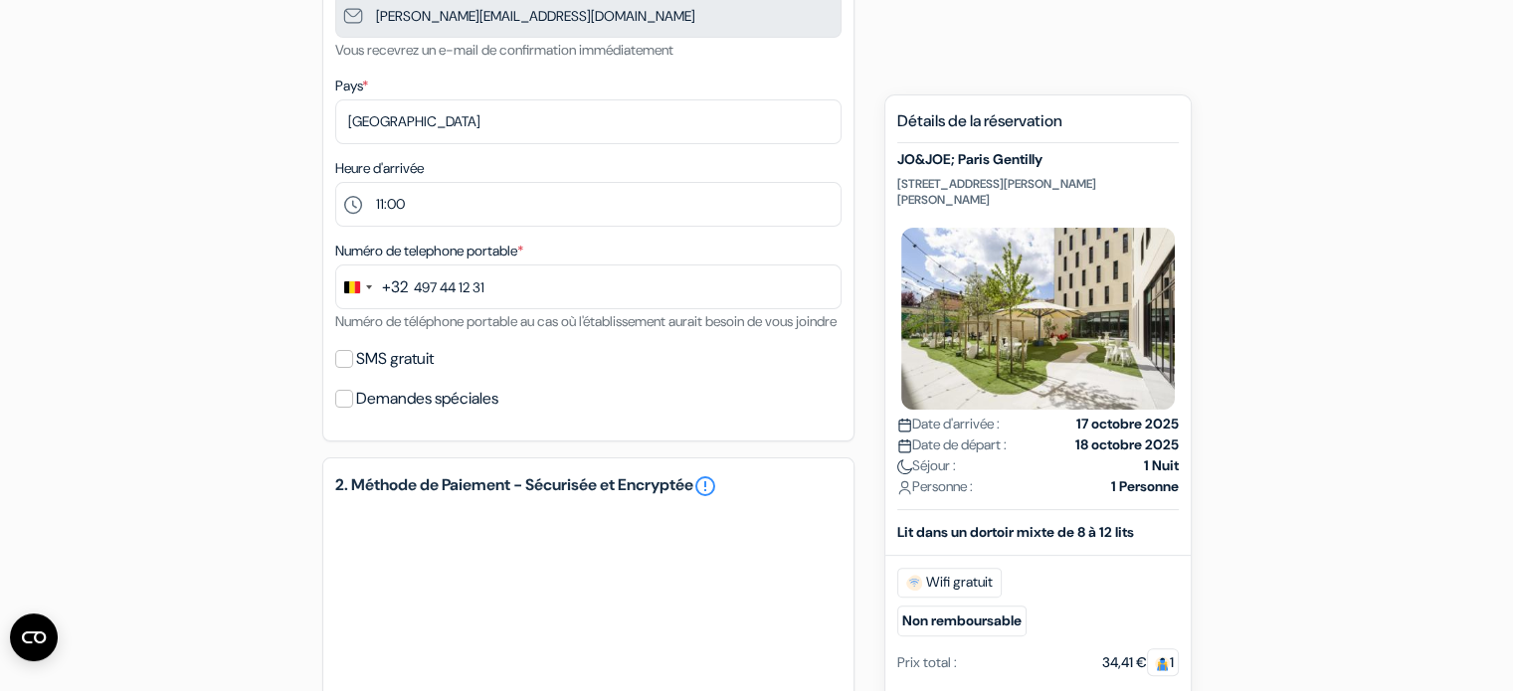
click at [354, 373] on div "SMS gratuit" at bounding box center [588, 359] width 506 height 28
click at [342, 368] on input "SMS gratuit" at bounding box center [344, 359] width 18 height 18
checkbox input "true"
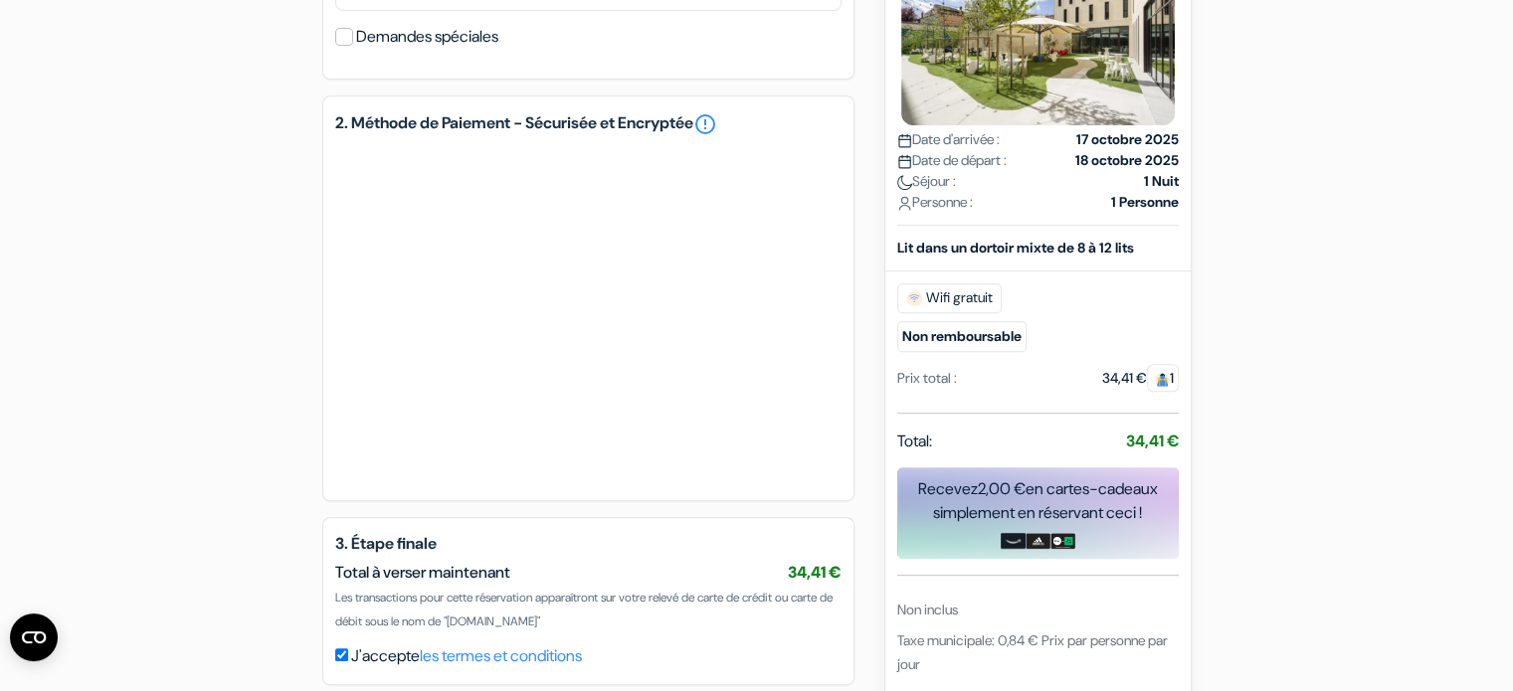
scroll to position [970, 0]
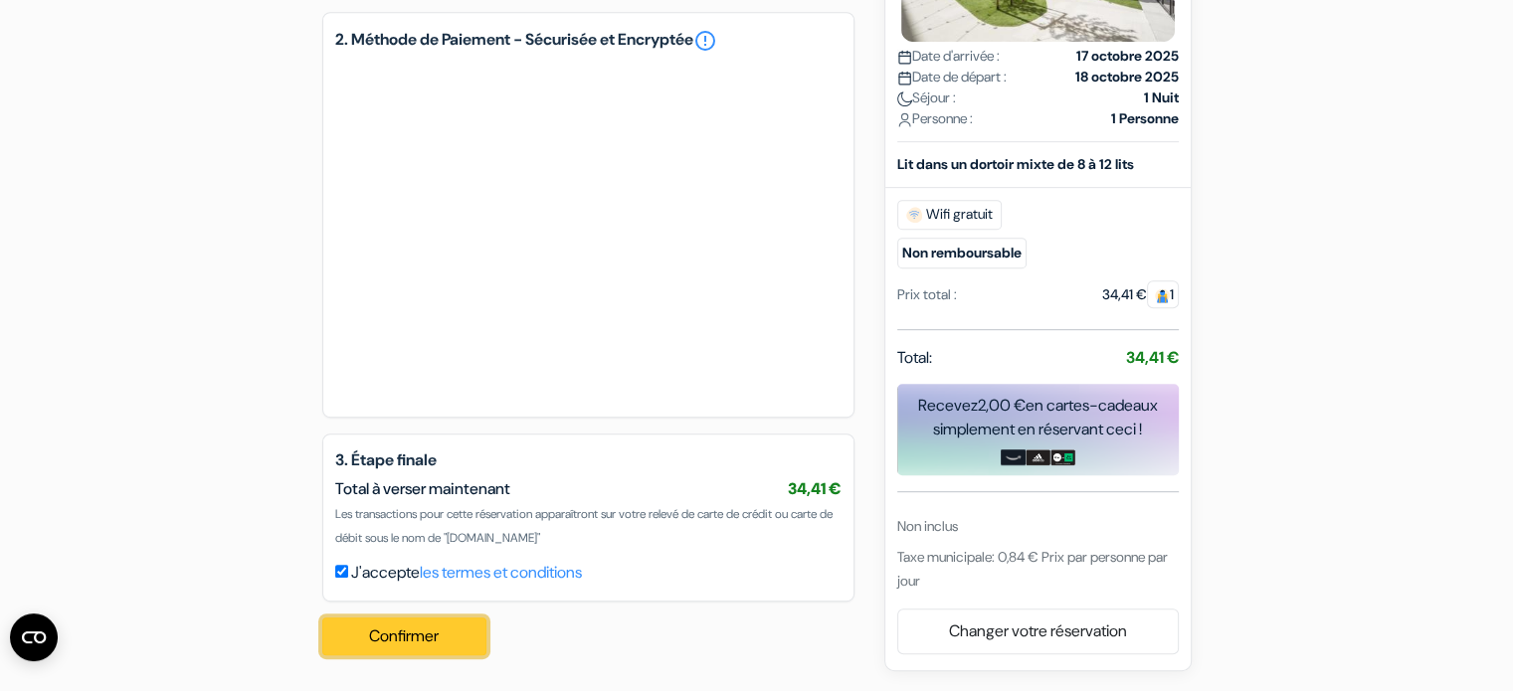
click at [415, 638] on button "Confirmer Loading..." at bounding box center [404, 637] width 165 height 38
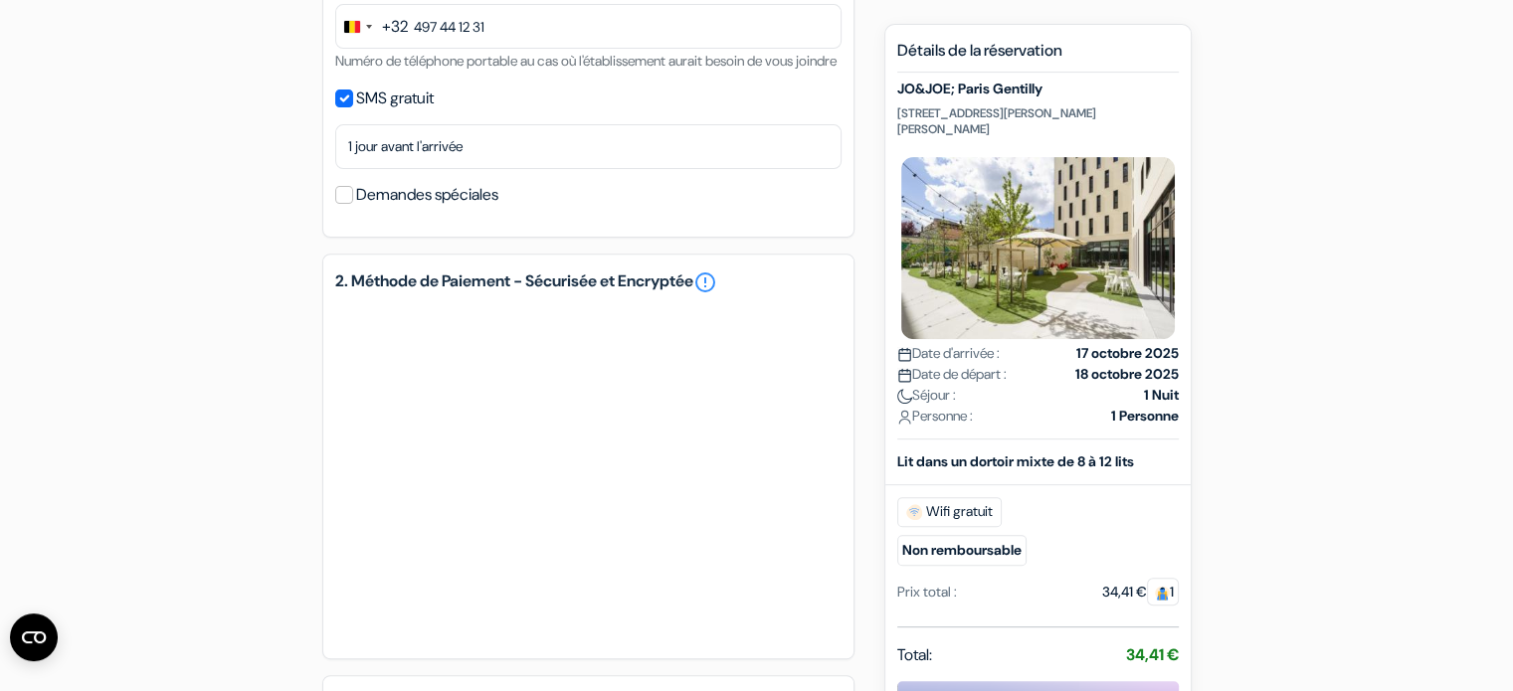
scroll to position [0, 0]
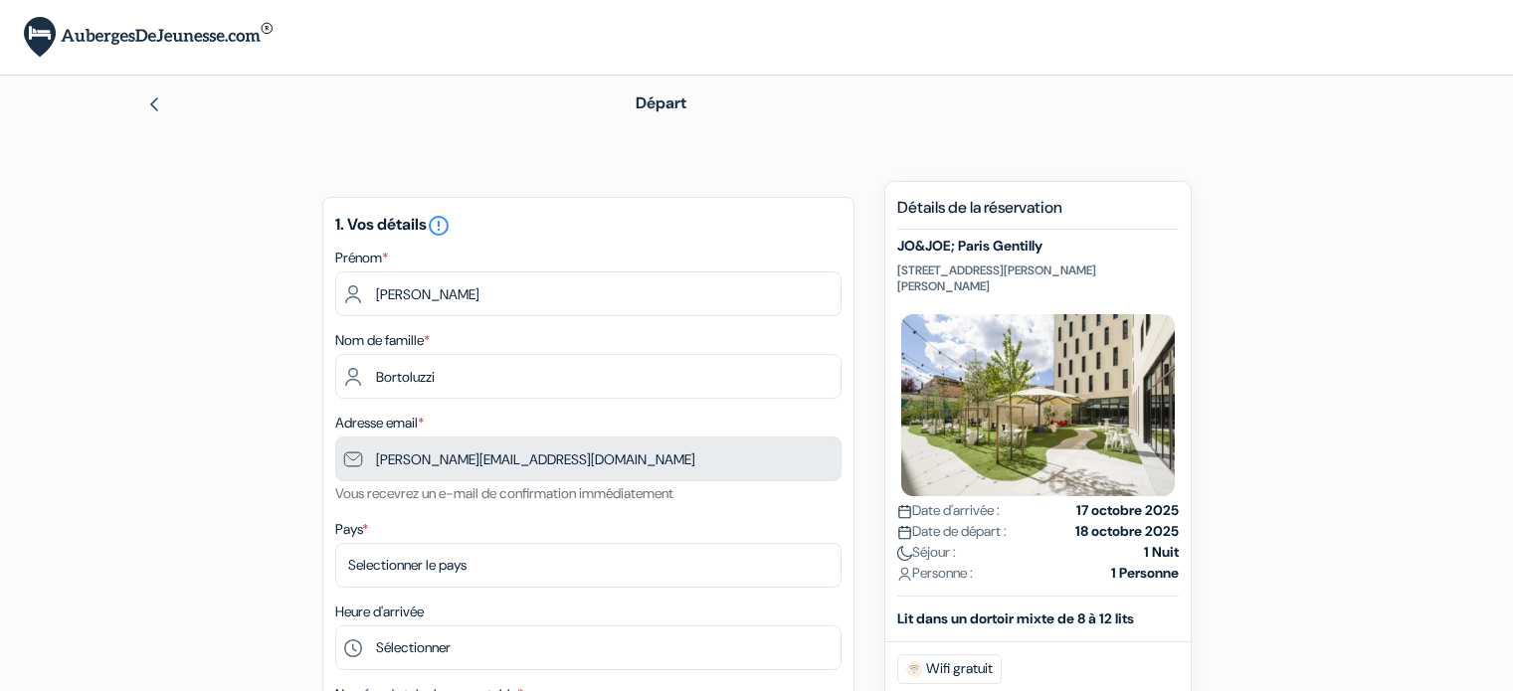
type input "497 44 12 31"
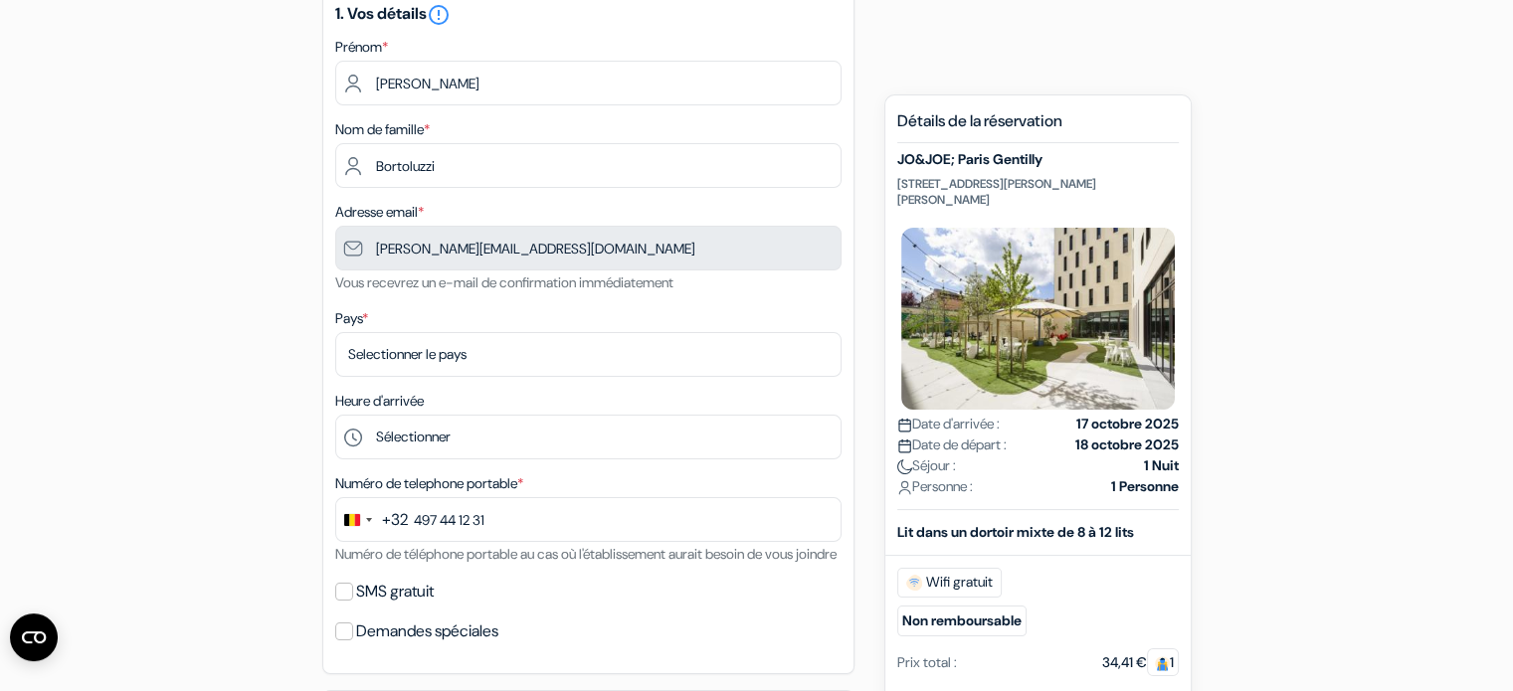
scroll to position [251, 0]
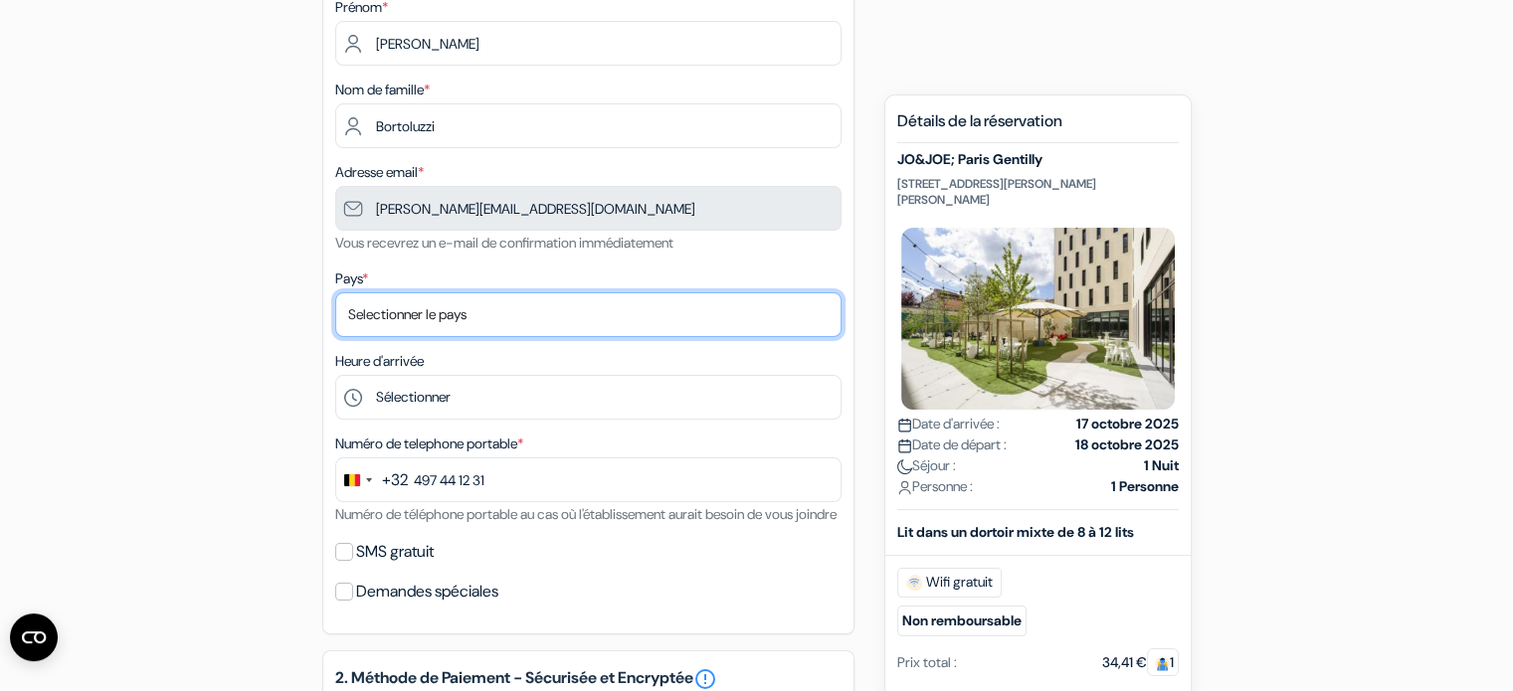
click at [385, 320] on select "Selectionner le pays Abkhazie [GEOGRAPHIC_DATA] [GEOGRAPHIC_DATA] Du [GEOGRAPHI…" at bounding box center [588, 314] width 506 height 45
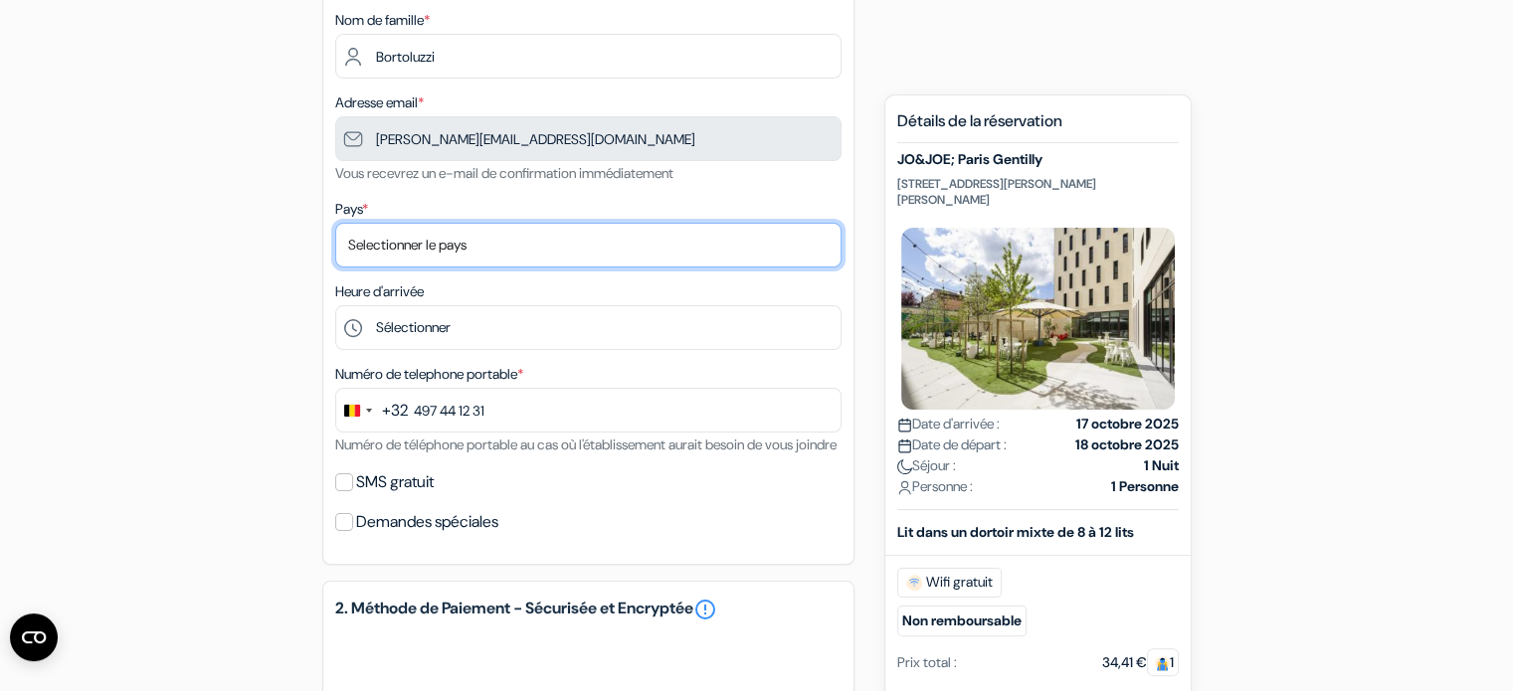
scroll to position [318, 0]
click at [387, 244] on select "Selectionner le pays Abkhazie [GEOGRAPHIC_DATA] [GEOGRAPHIC_DATA] Du [GEOGRAPHI…" at bounding box center [588, 247] width 506 height 45
click at [380, 248] on select "Selectionner le pays Abkhazie [GEOGRAPHIC_DATA] [GEOGRAPHIC_DATA] Du [GEOGRAPHI…" at bounding box center [588, 247] width 506 height 45
drag, startPoint x: 414, startPoint y: 244, endPoint x: 293, endPoint y: 258, distance: 121.2
click at [293, 258] on div "add_box JO&JOE; Paris Gentilly [STREET_ADDRESS][PERSON_NAME][PERSON_NAME] Détai…" at bounding box center [756, 553] width 1313 height 1380
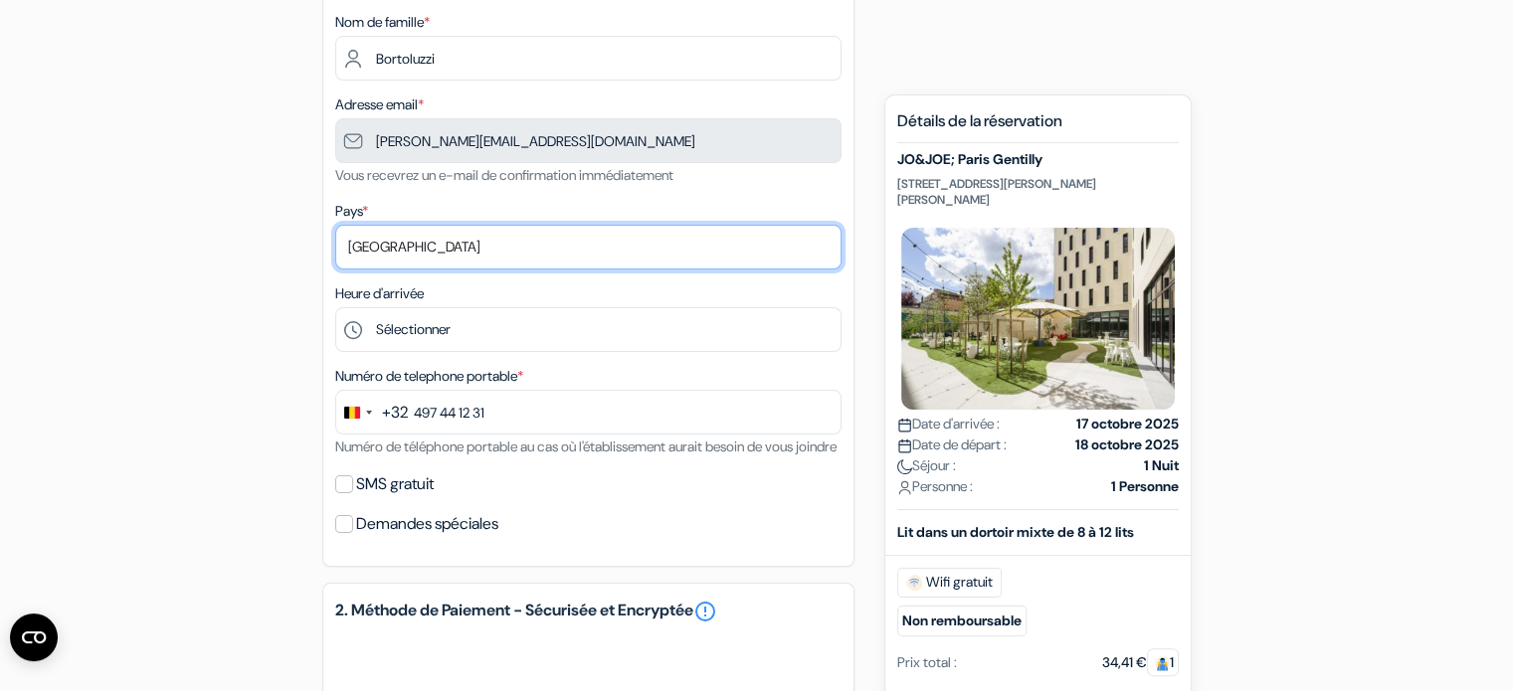
click at [348, 250] on select "Selectionner le pays Abkhazie [GEOGRAPHIC_DATA] [GEOGRAPHIC_DATA] Du [GEOGRAPHI…" at bounding box center [588, 247] width 506 height 45
select select "25"
click at [335, 225] on select "Selectionner le pays Abkhazie [GEOGRAPHIC_DATA] [GEOGRAPHIC_DATA] Du [GEOGRAPHI…" at bounding box center [588, 247] width 506 height 45
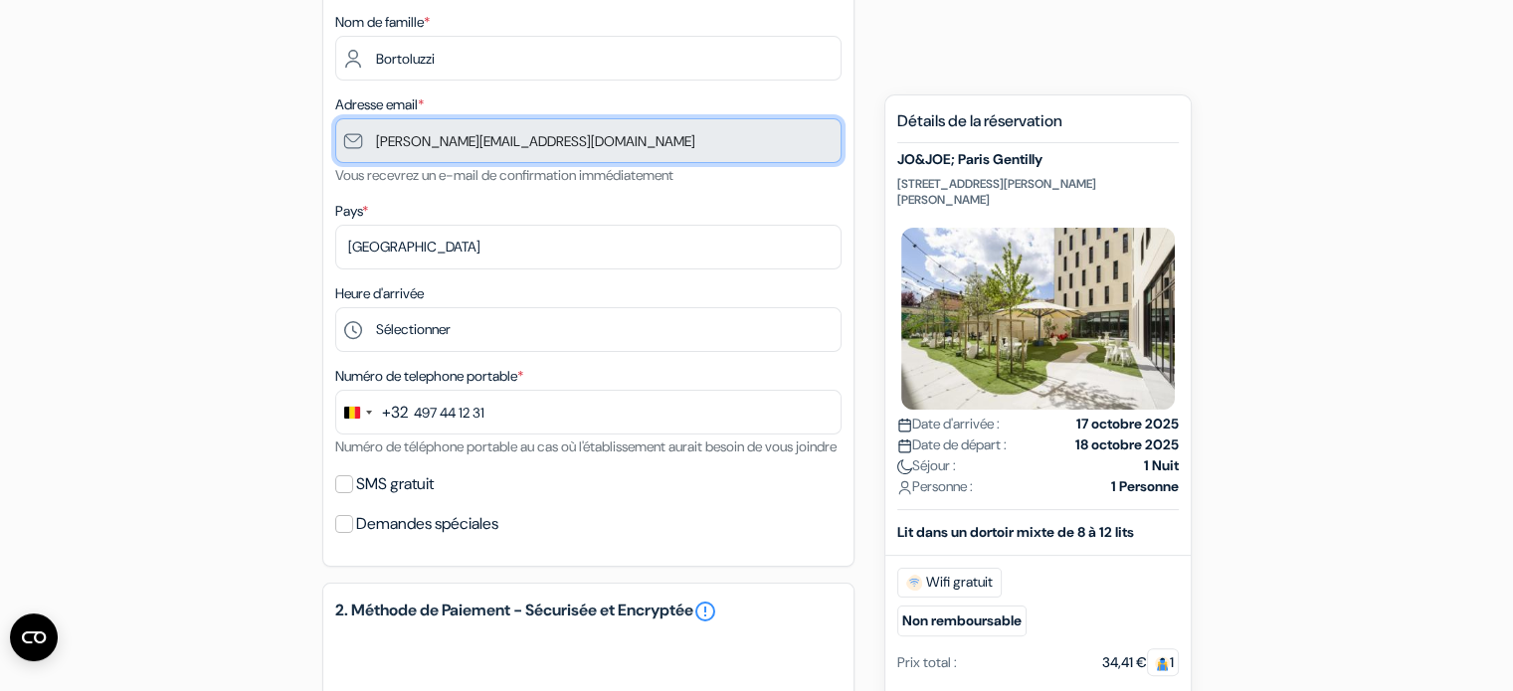
click at [440, 157] on input "[PERSON_NAME][EMAIL_ADDRESS][DOMAIN_NAME]" at bounding box center [588, 140] width 506 height 45
drag, startPoint x: 537, startPoint y: 139, endPoint x: 363, endPoint y: 148, distance: 174.3
click at [363, 148] on input "[PERSON_NAME][EMAIL_ADDRESS][DOMAIN_NAME]" at bounding box center [588, 140] width 506 height 45
click at [559, 140] on input "[PERSON_NAME][EMAIL_ADDRESS][DOMAIN_NAME]" at bounding box center [588, 140] width 506 height 45
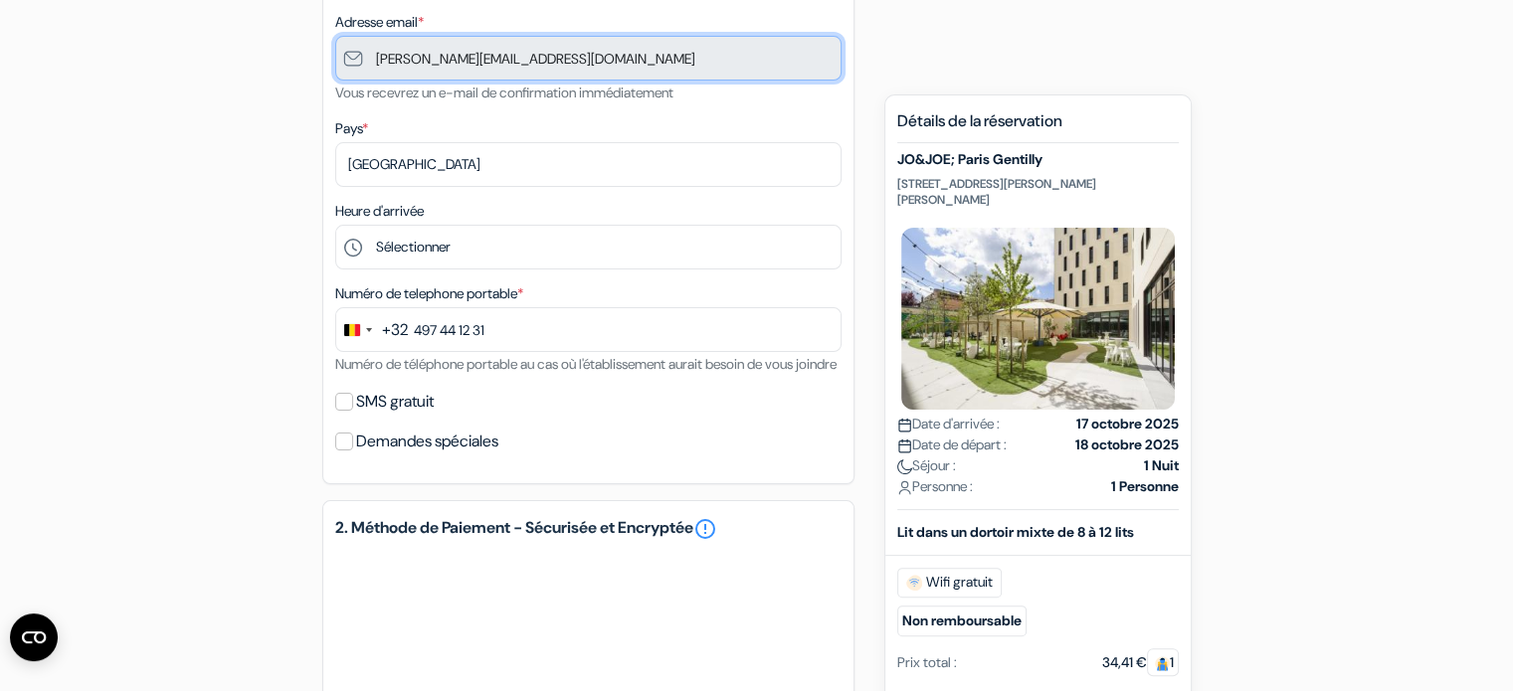
scroll to position [414, 0]
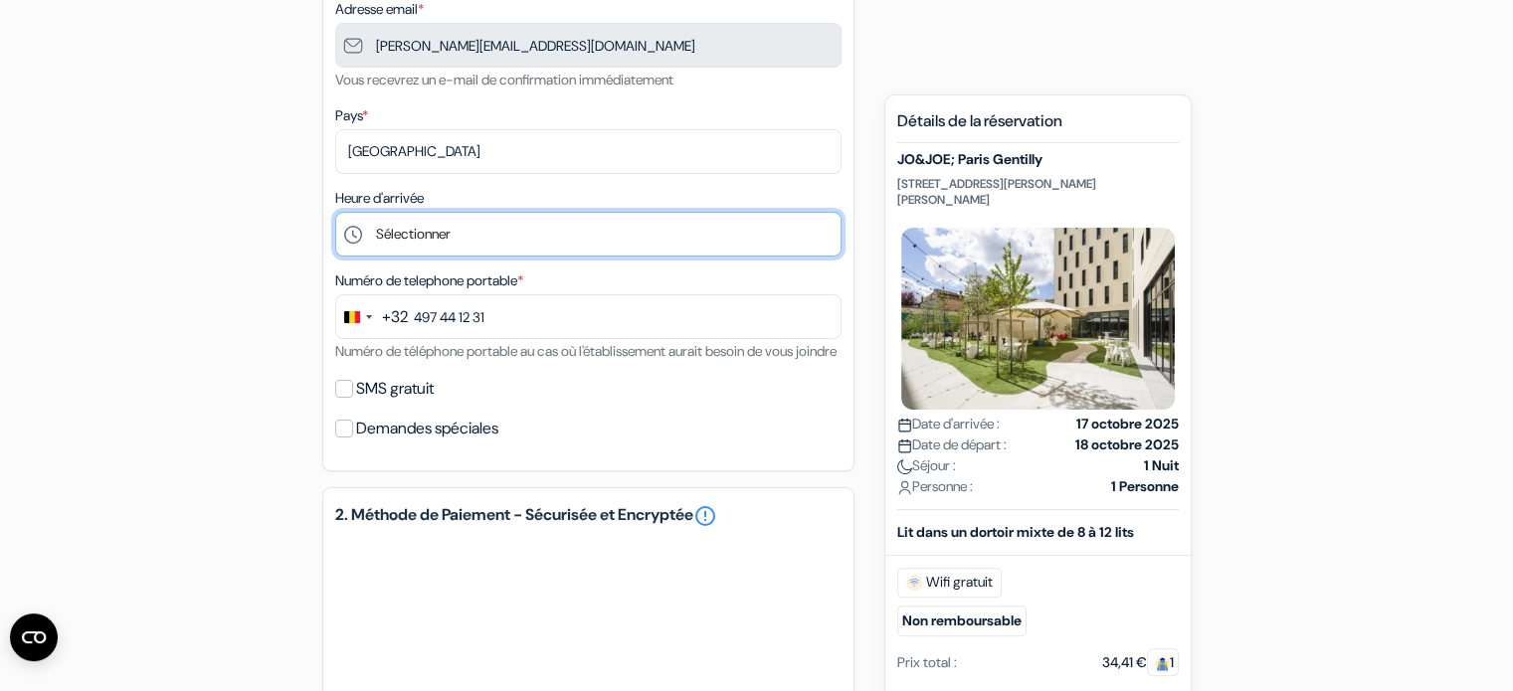
click at [411, 228] on select "Sélectionner 1:00 2:00 3:00 4:00 5:00 6:00 7:00 8:00 9:00 10:00 11:00 12:00 13:…" at bounding box center [588, 234] width 506 height 45
select select "11"
click at [335, 212] on select "Sélectionner 1:00 2:00 3:00 4:00 5:00 6:00 7:00 8:00 9:00 10:00 11:00 12:00 13:…" at bounding box center [588, 234] width 506 height 45
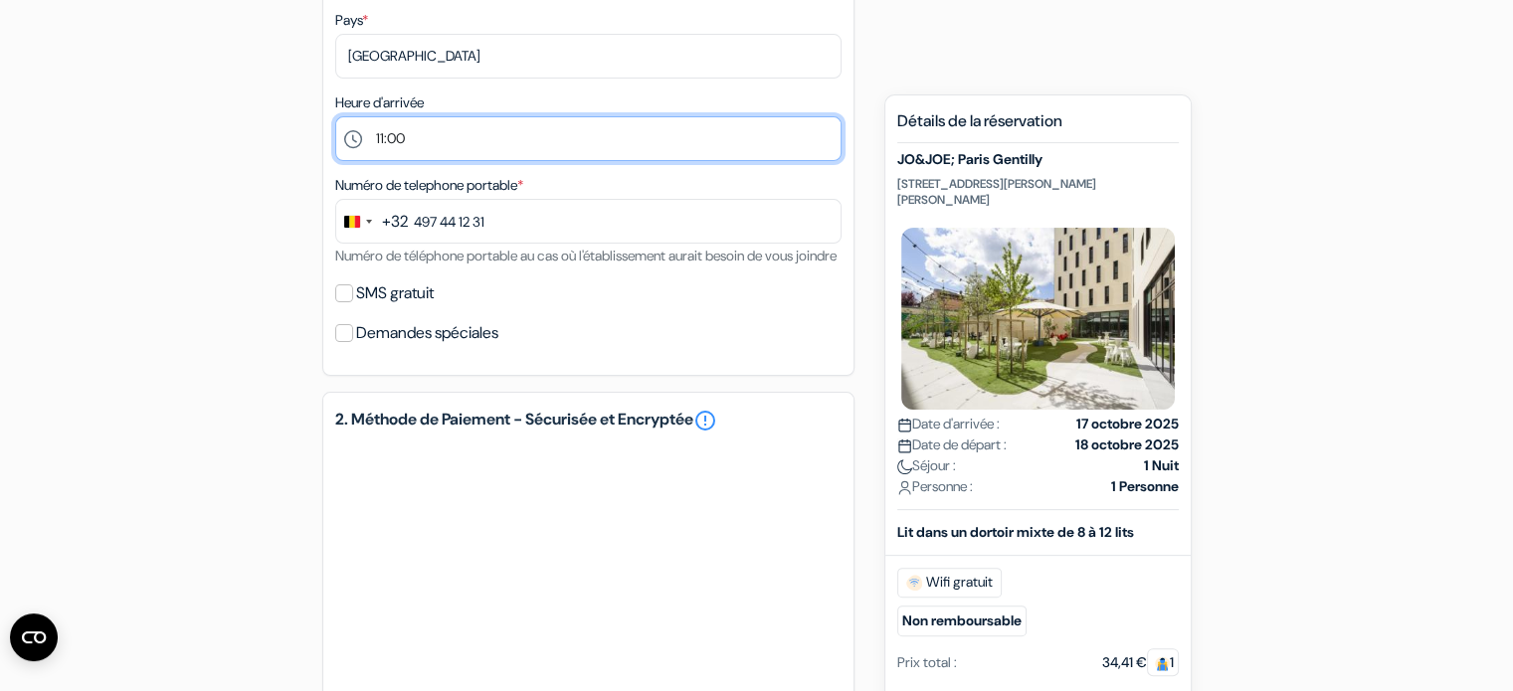
scroll to position [513, 0]
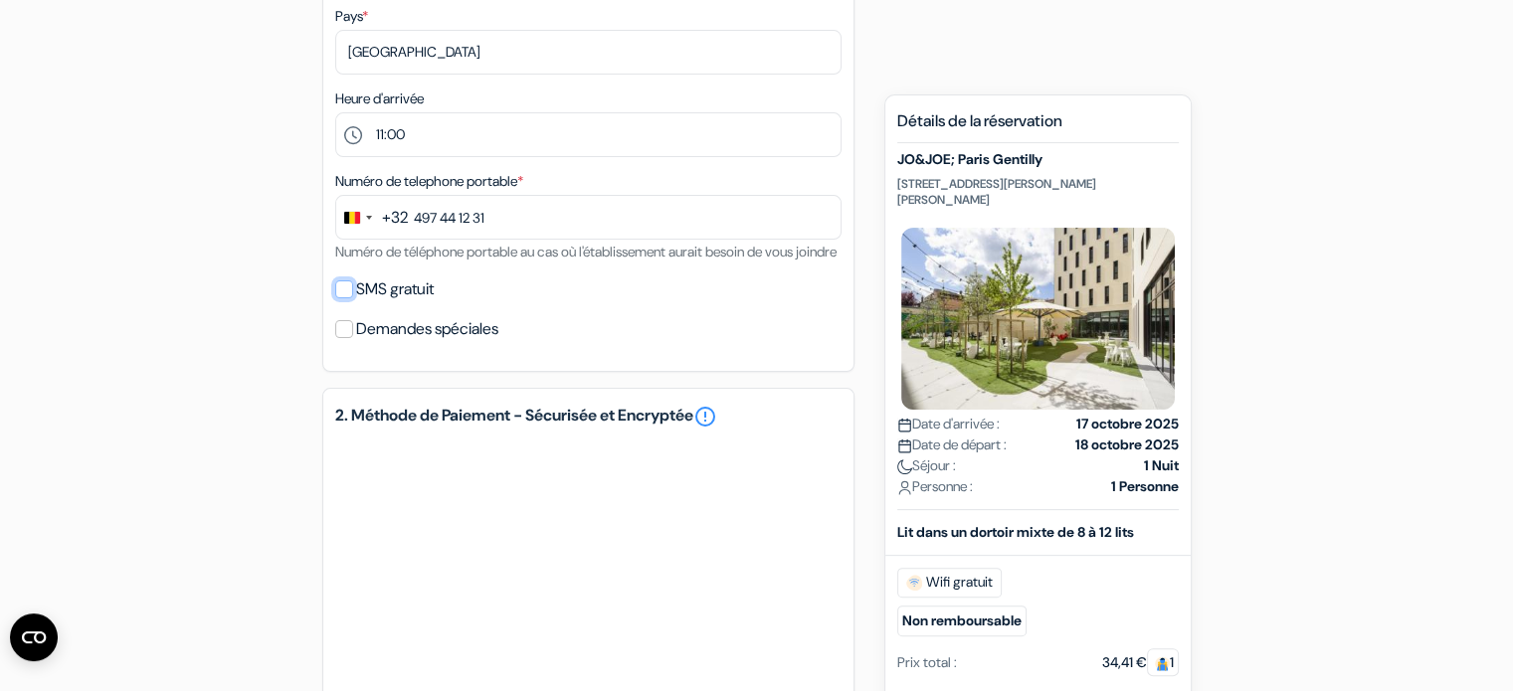
click at [346, 298] on input "SMS gratuit" at bounding box center [344, 290] width 18 height 18
checkbox input "true"
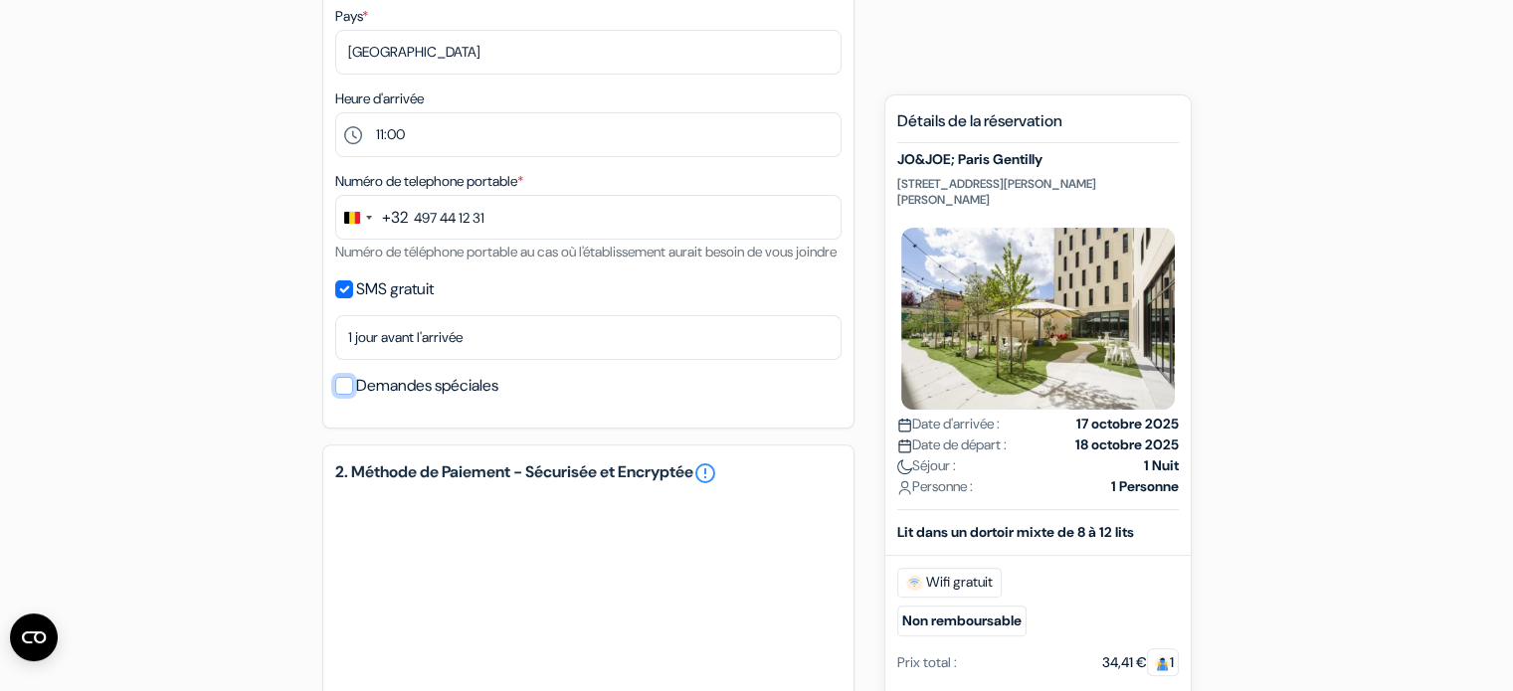
click at [345, 395] on input "Demandes spéciales" at bounding box center [344, 386] width 18 height 18
checkbox input "true"
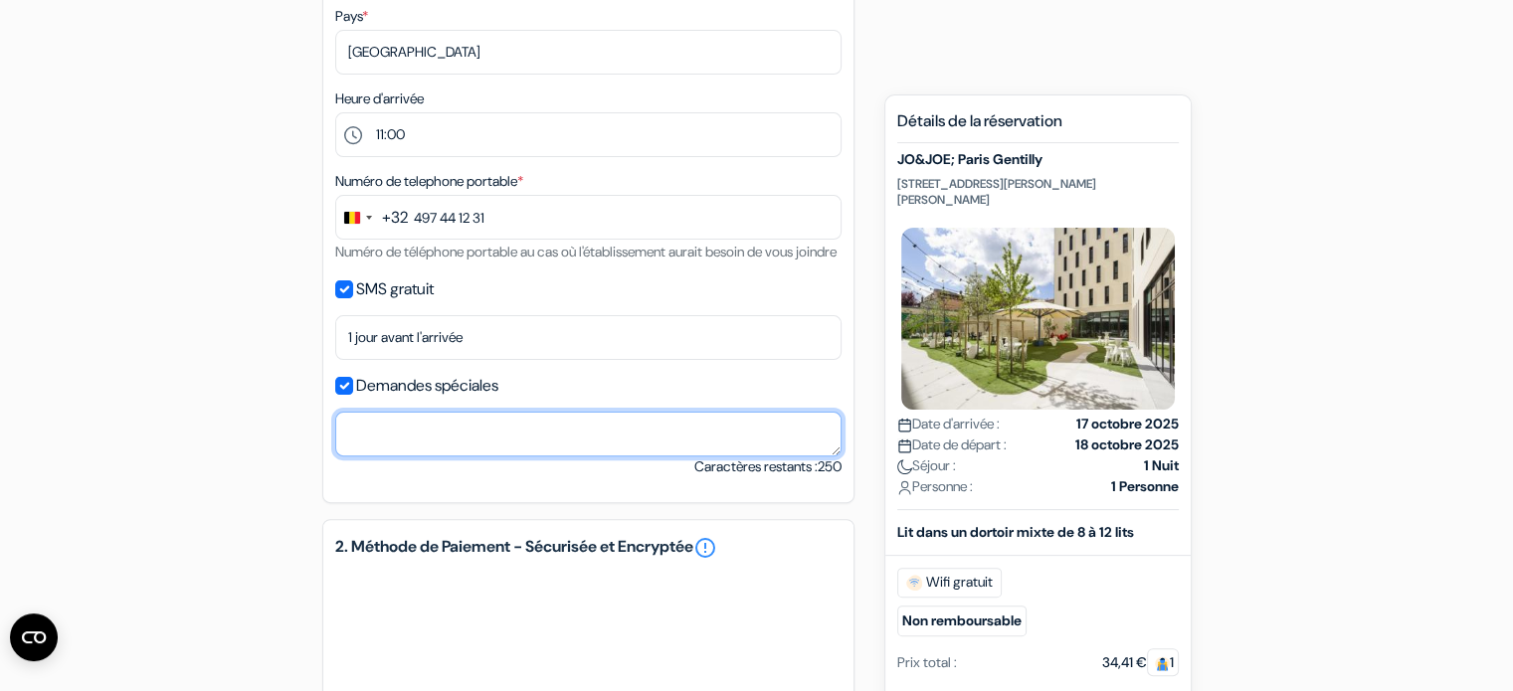
click at [362, 457] on textarea at bounding box center [588, 434] width 506 height 45
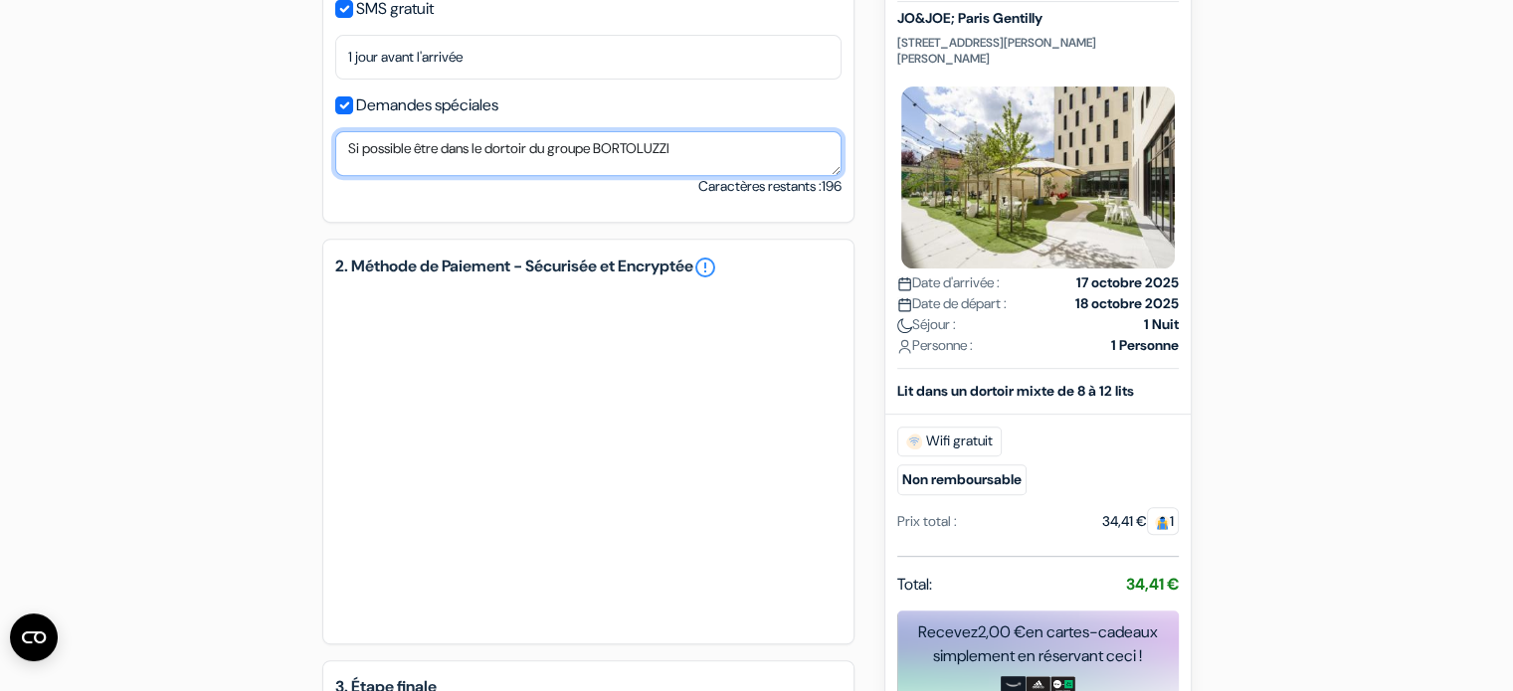
scroll to position [796, 0]
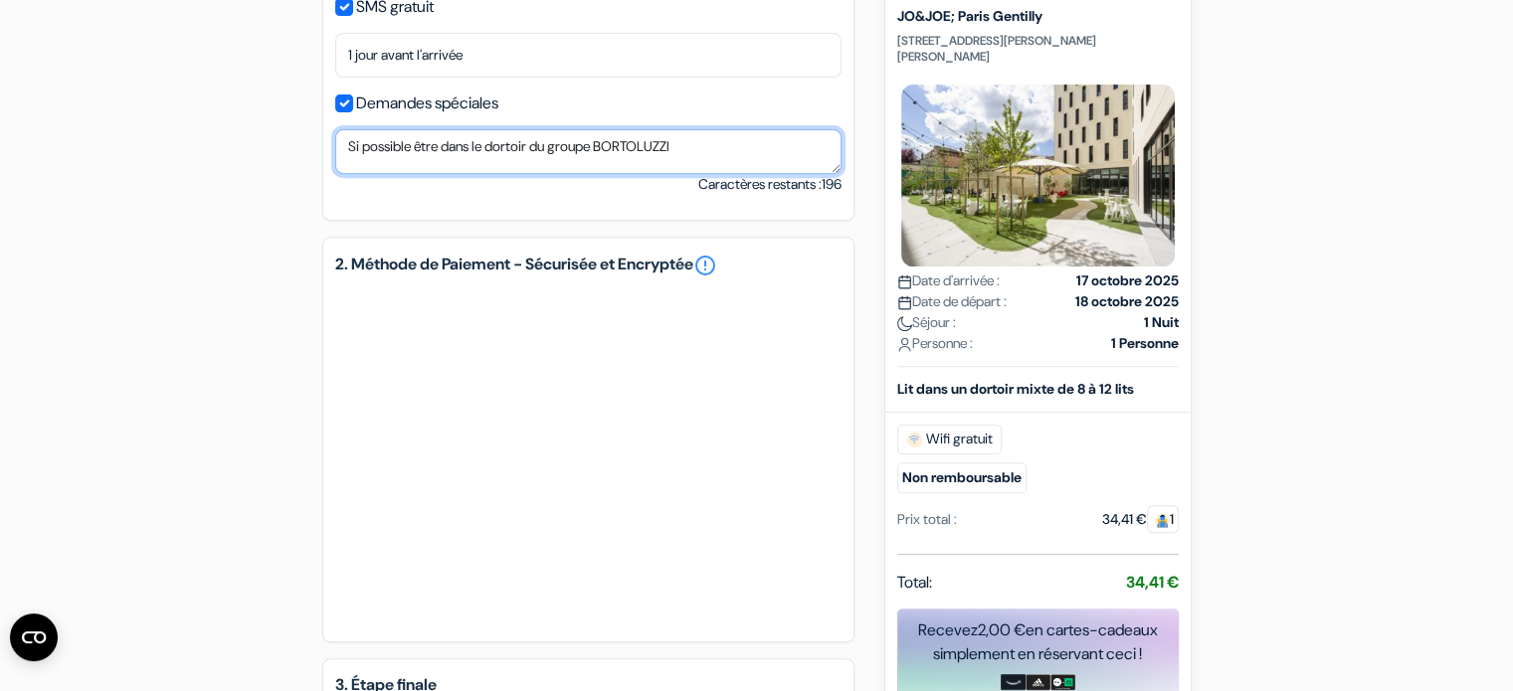
type textarea "Si possible être dans le dortoir du groupe BORTOLUZZI"
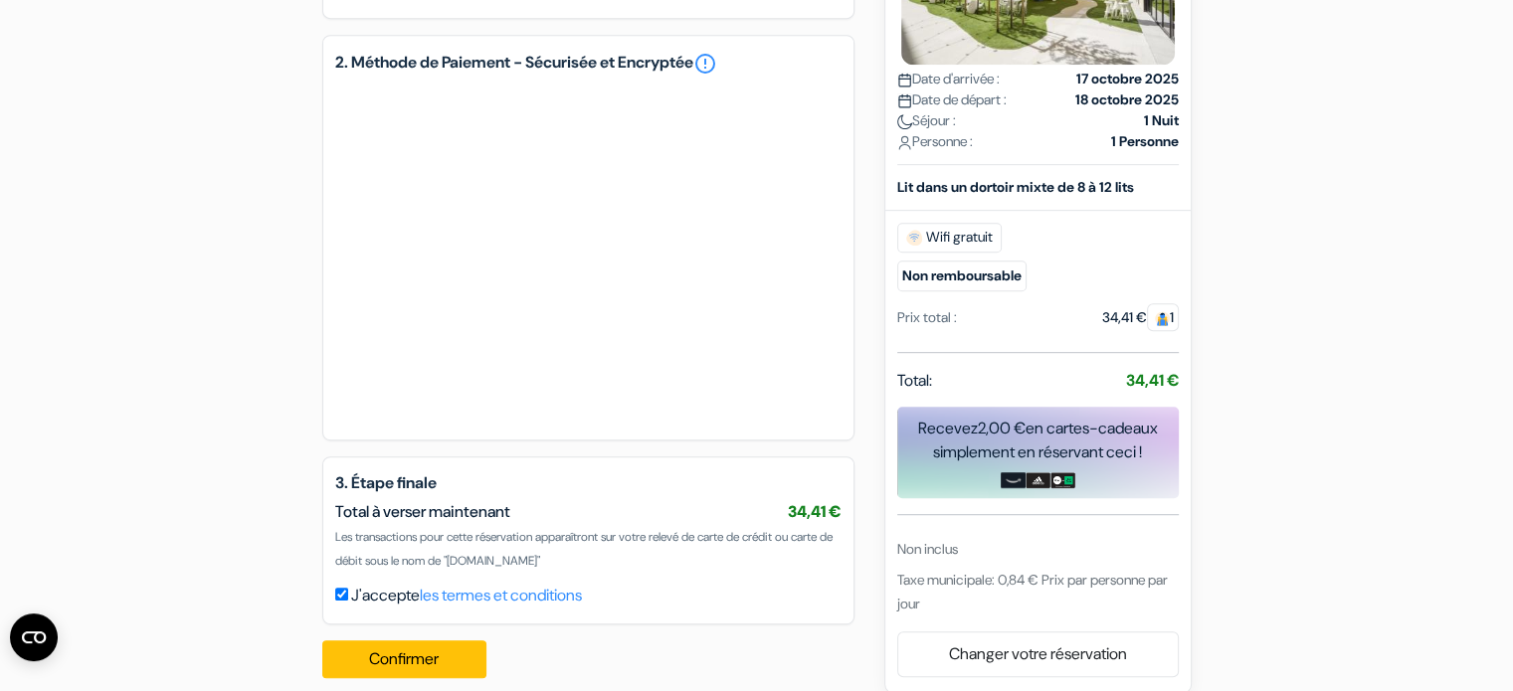
scroll to position [1044, 0]
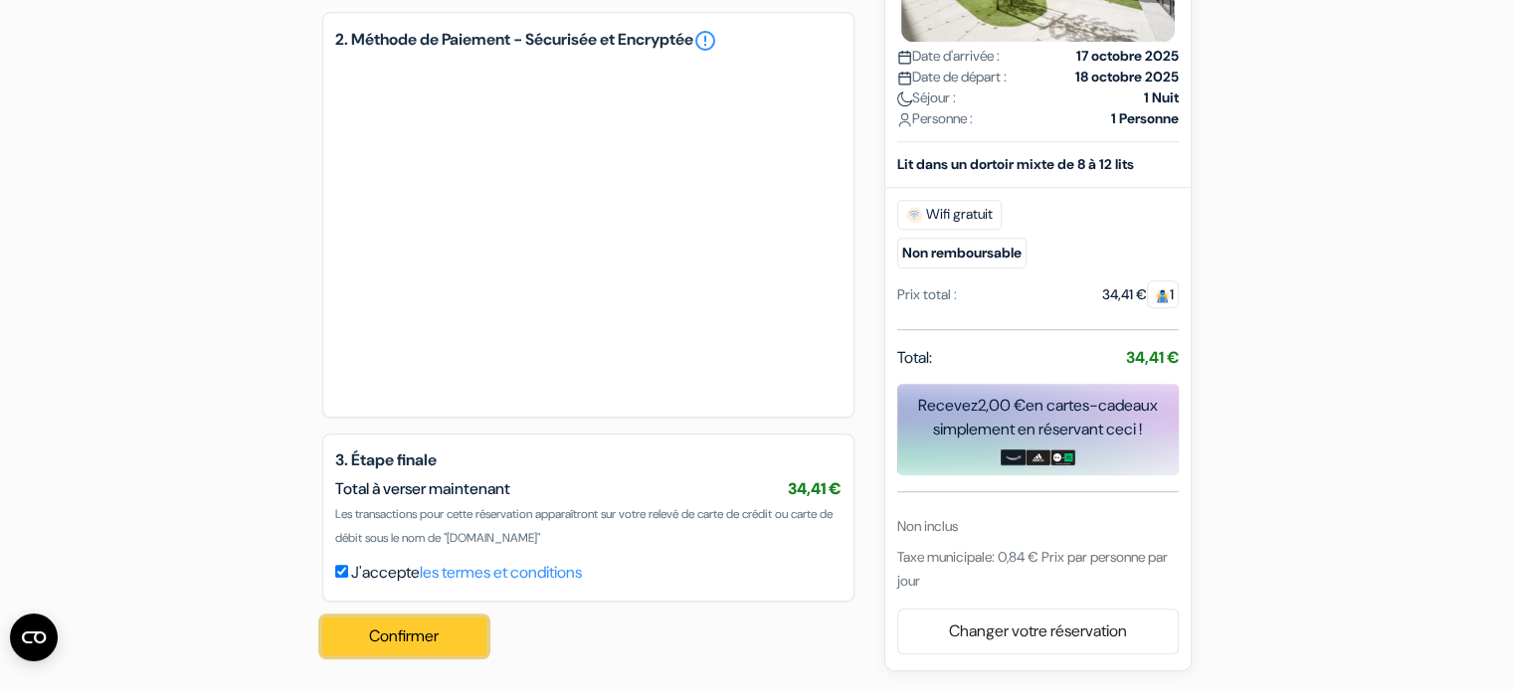
click at [402, 638] on button "Confirmer Loading..." at bounding box center [404, 637] width 165 height 38
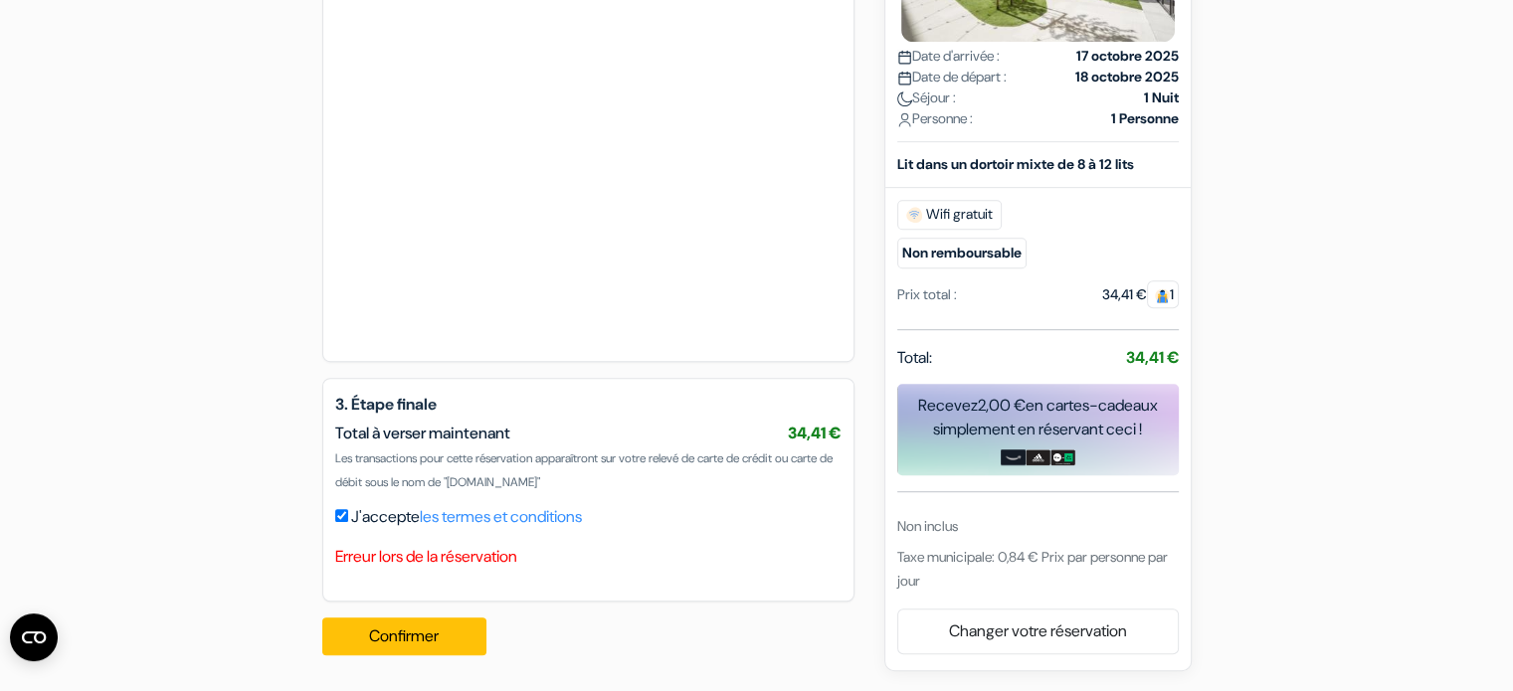
scroll to position [1100, 0]
click at [423, 634] on button "Confirmer Loading..." at bounding box center [404, 637] width 165 height 38
click at [420, 636] on button "Confirmer Loading..." at bounding box center [404, 637] width 165 height 38
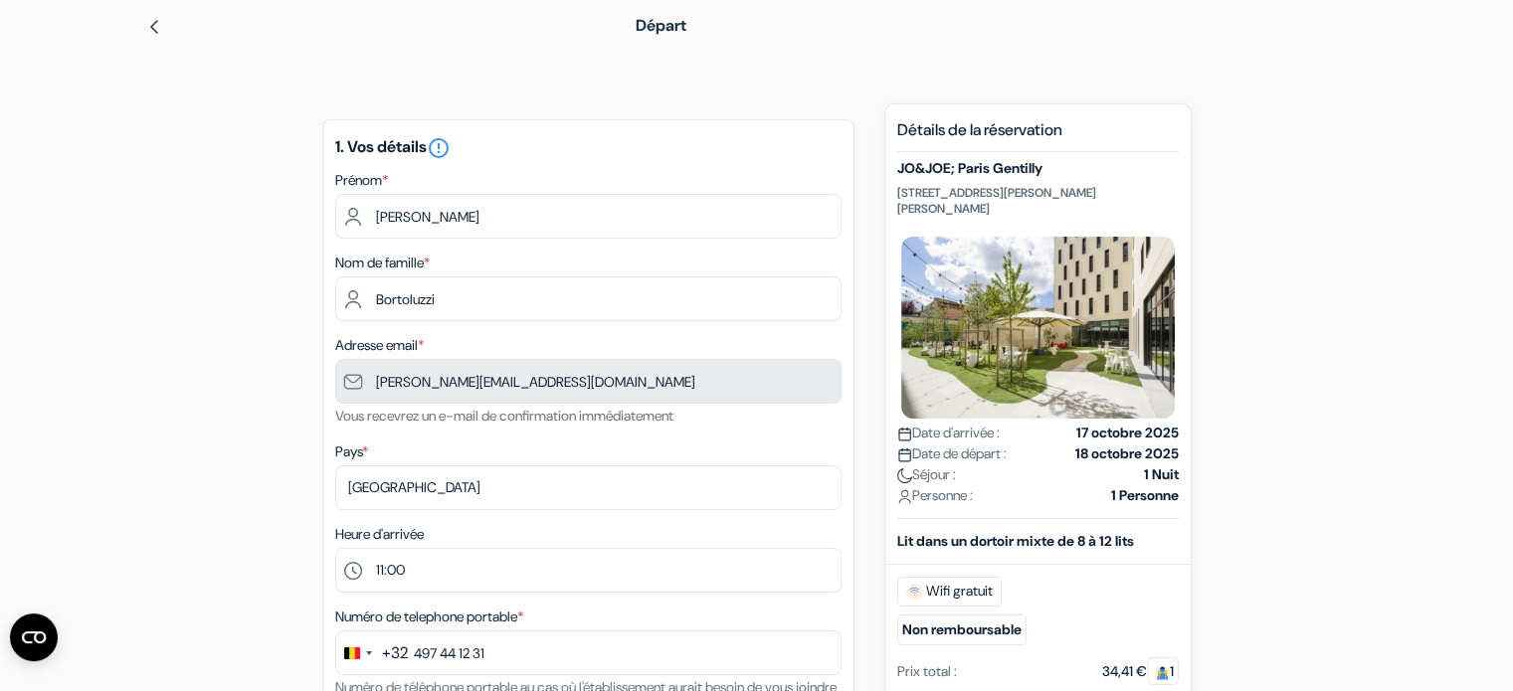
scroll to position [77, 0]
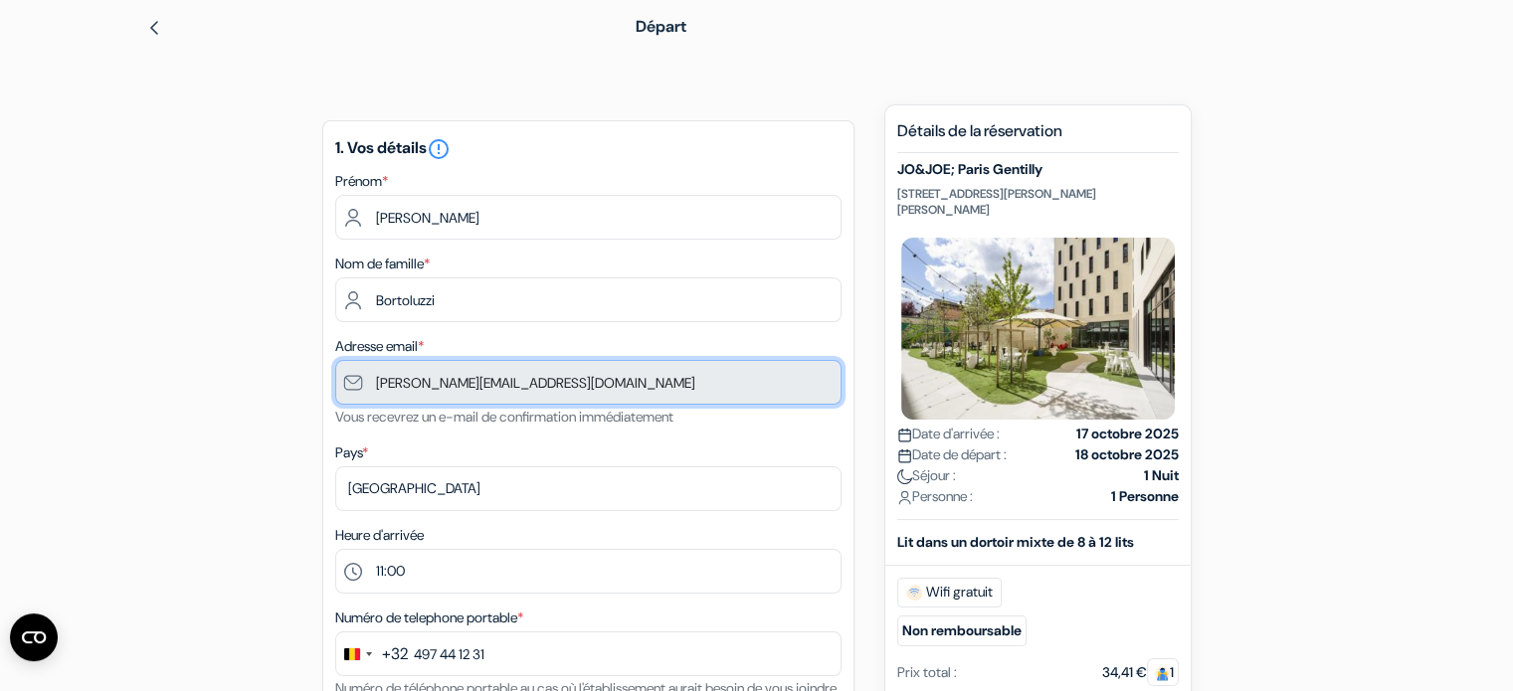
click at [348, 385] on input "[PERSON_NAME][EMAIL_ADDRESS][DOMAIN_NAME]" at bounding box center [588, 382] width 506 height 45
click at [386, 376] on input "[PERSON_NAME][EMAIL_ADDRESS][DOMAIN_NAME]" at bounding box center [588, 382] width 506 height 45
click at [540, 381] on input "[PERSON_NAME][EMAIL_ADDRESS][DOMAIN_NAME]" at bounding box center [588, 382] width 506 height 45
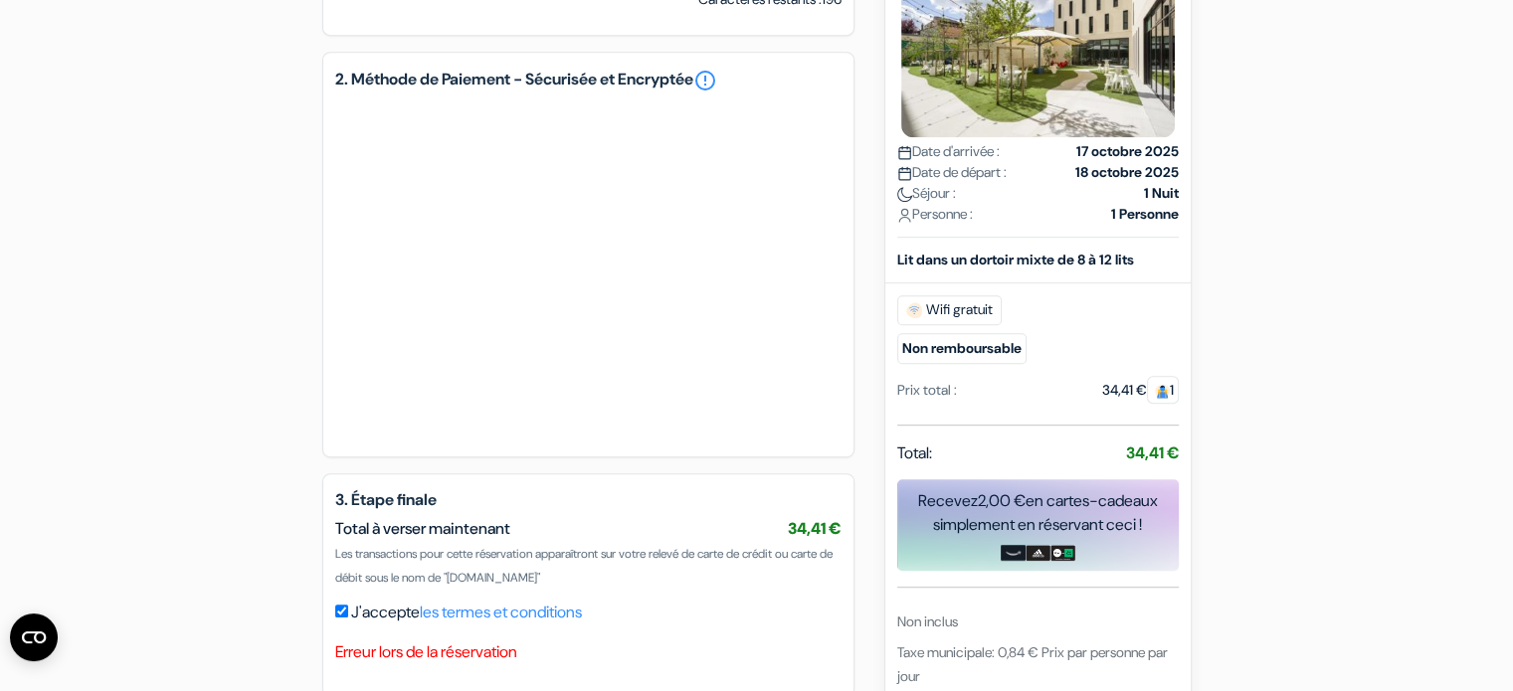
scroll to position [1100, 0]
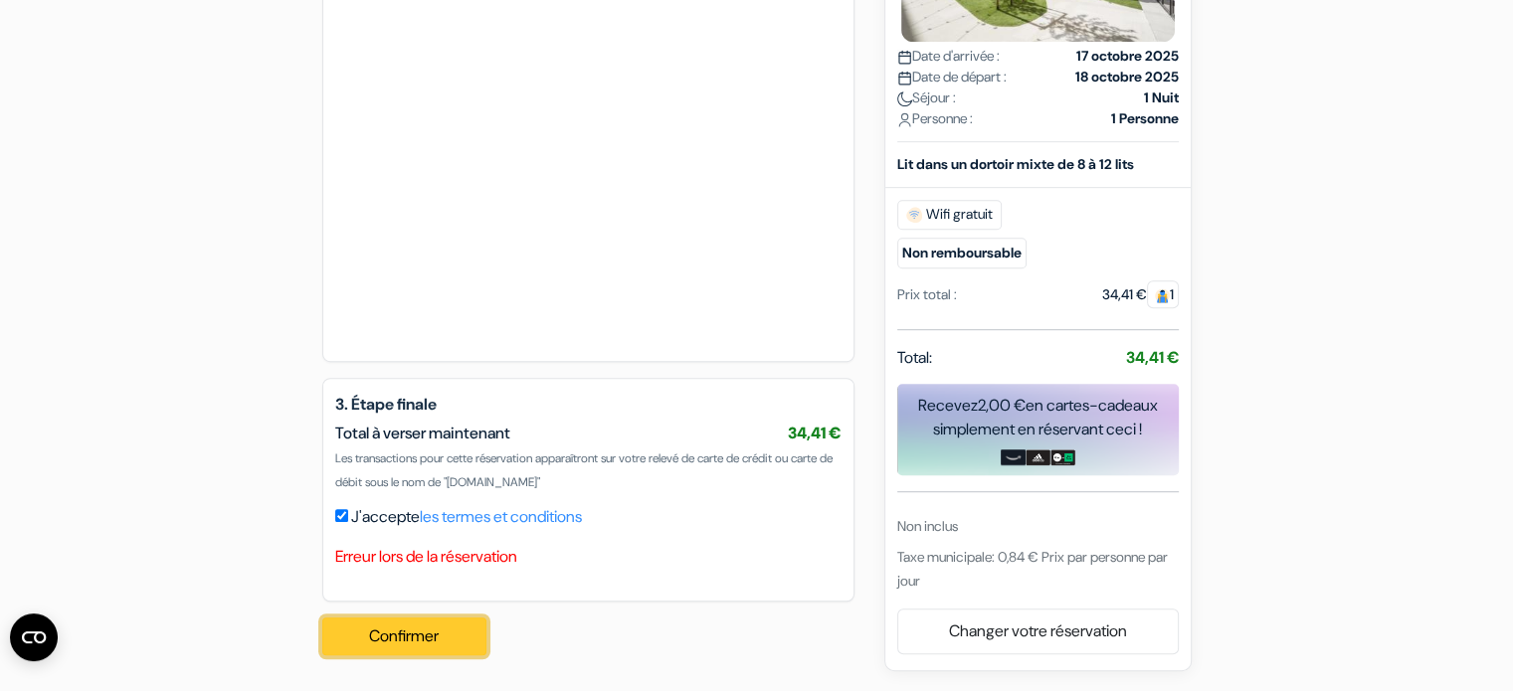
click at [433, 634] on button "Confirmer Loading..." at bounding box center [404, 637] width 165 height 38
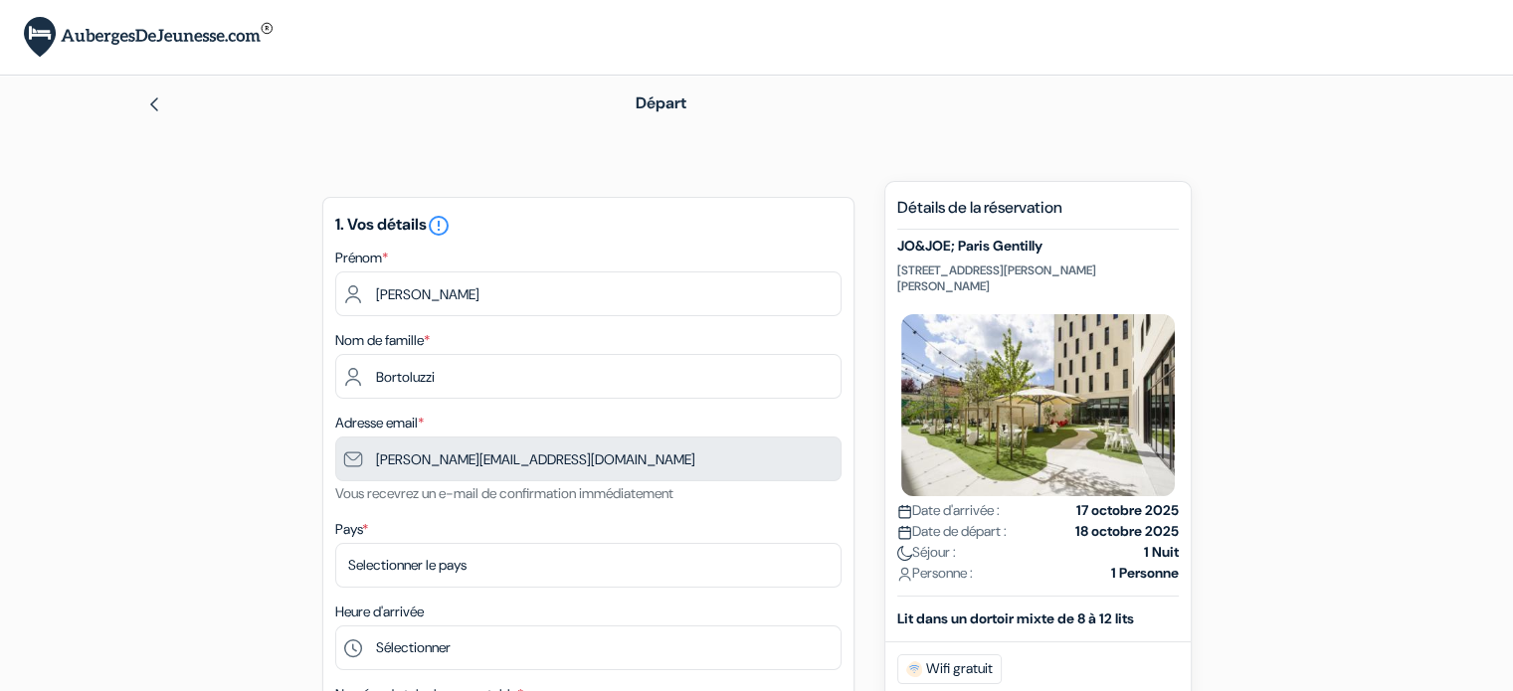
type input "497 44 12 31"
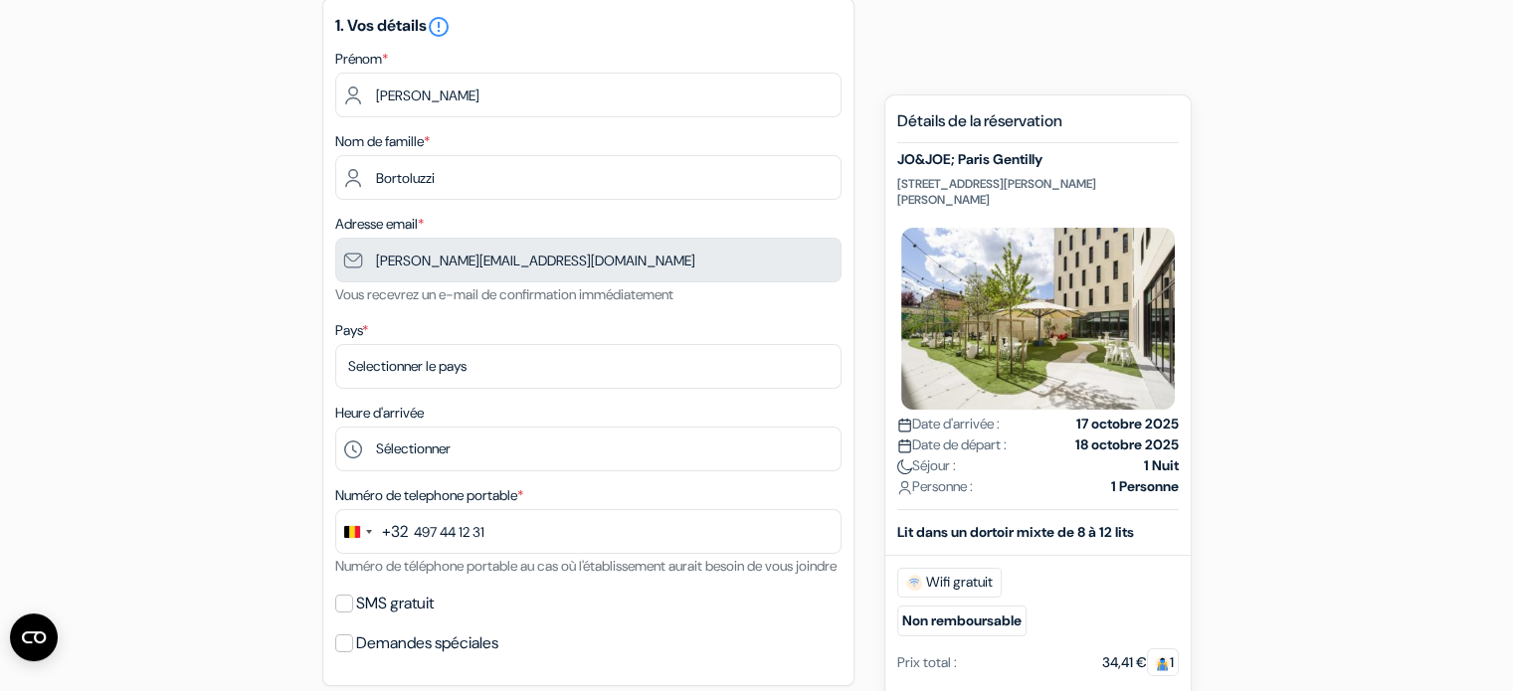
scroll to position [189, 0]
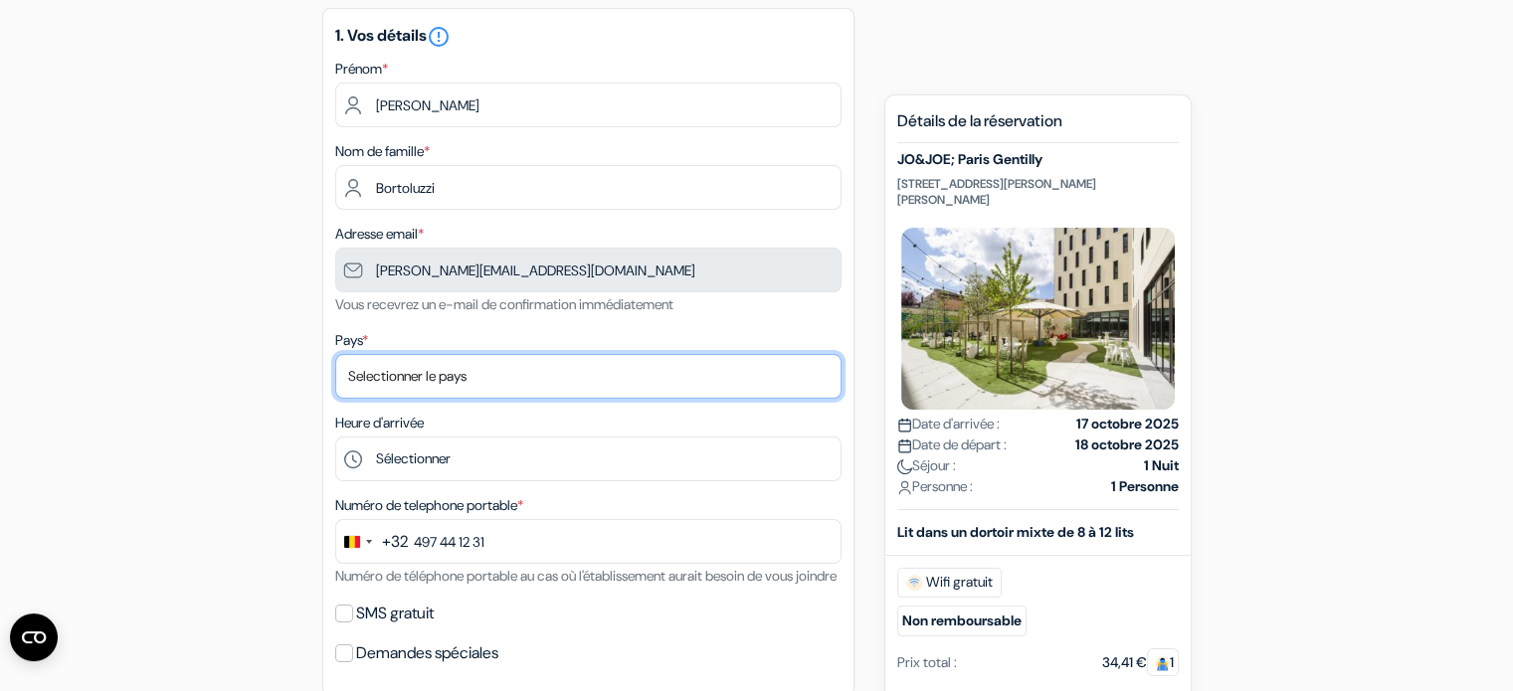
click at [404, 367] on select "Selectionner le pays Abkhazie [GEOGRAPHIC_DATA] [GEOGRAPHIC_DATA] Du [GEOGRAPHI…" at bounding box center [588, 376] width 506 height 45
select select "25"
click at [335, 354] on select "Selectionner le pays Abkhazie [GEOGRAPHIC_DATA] [GEOGRAPHIC_DATA] Du [GEOGRAPHI…" at bounding box center [588, 376] width 506 height 45
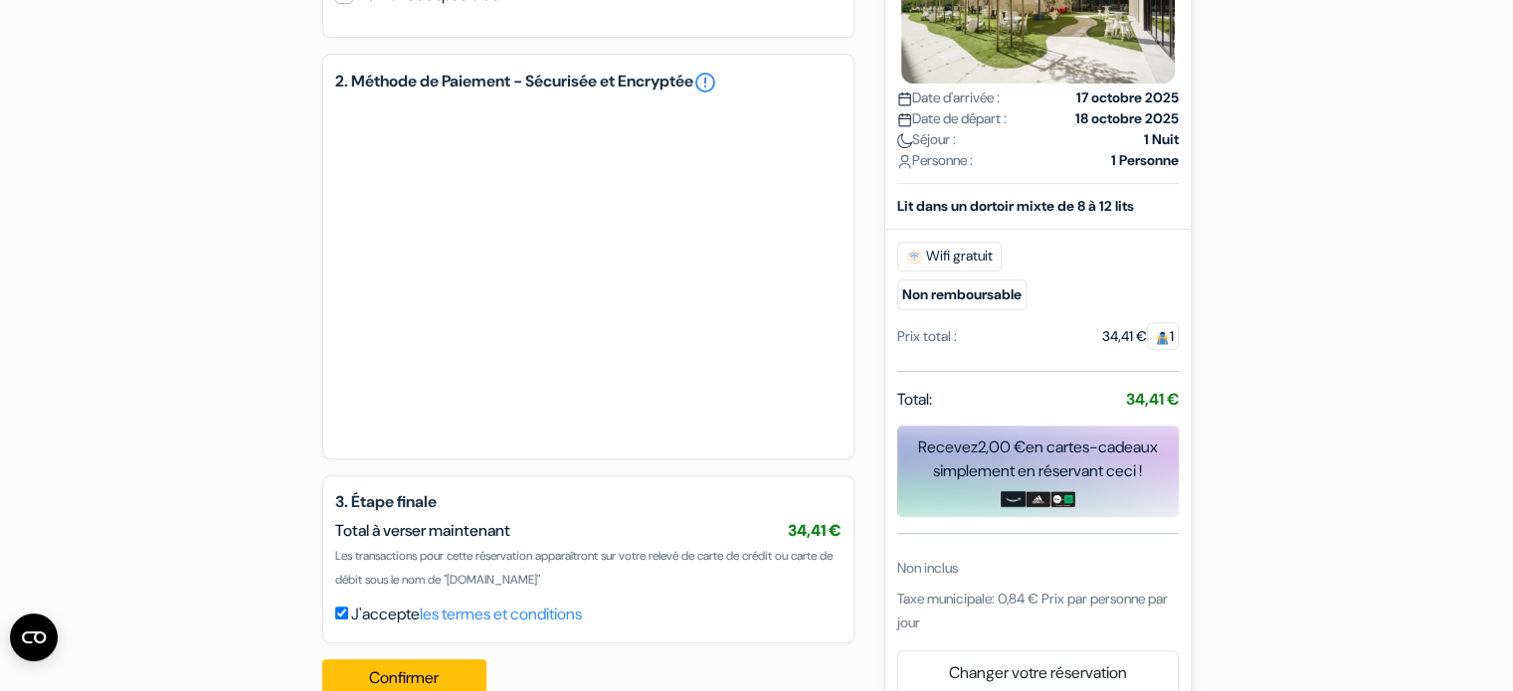
scroll to position [913, 0]
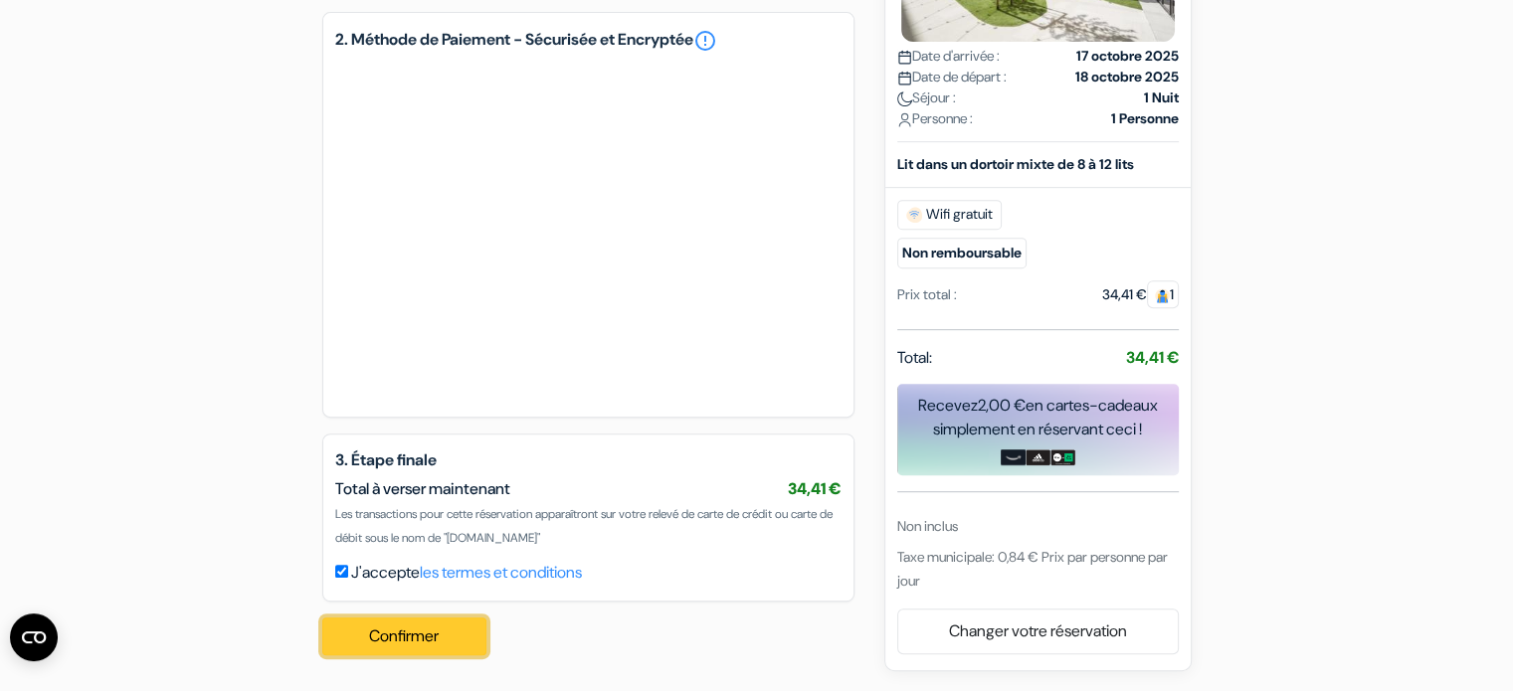
click at [387, 639] on button "Confirmer Loading..." at bounding box center [404, 637] width 165 height 38
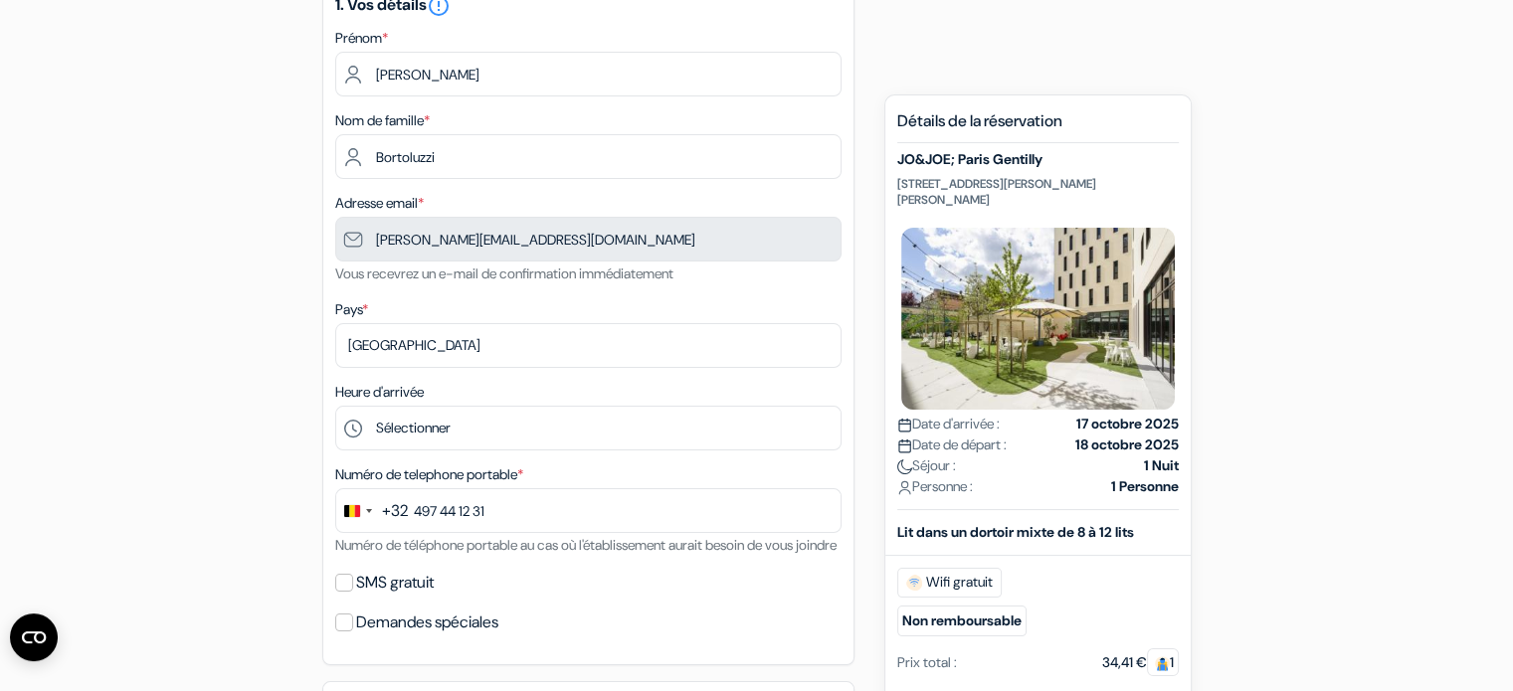
scroll to position [0, 0]
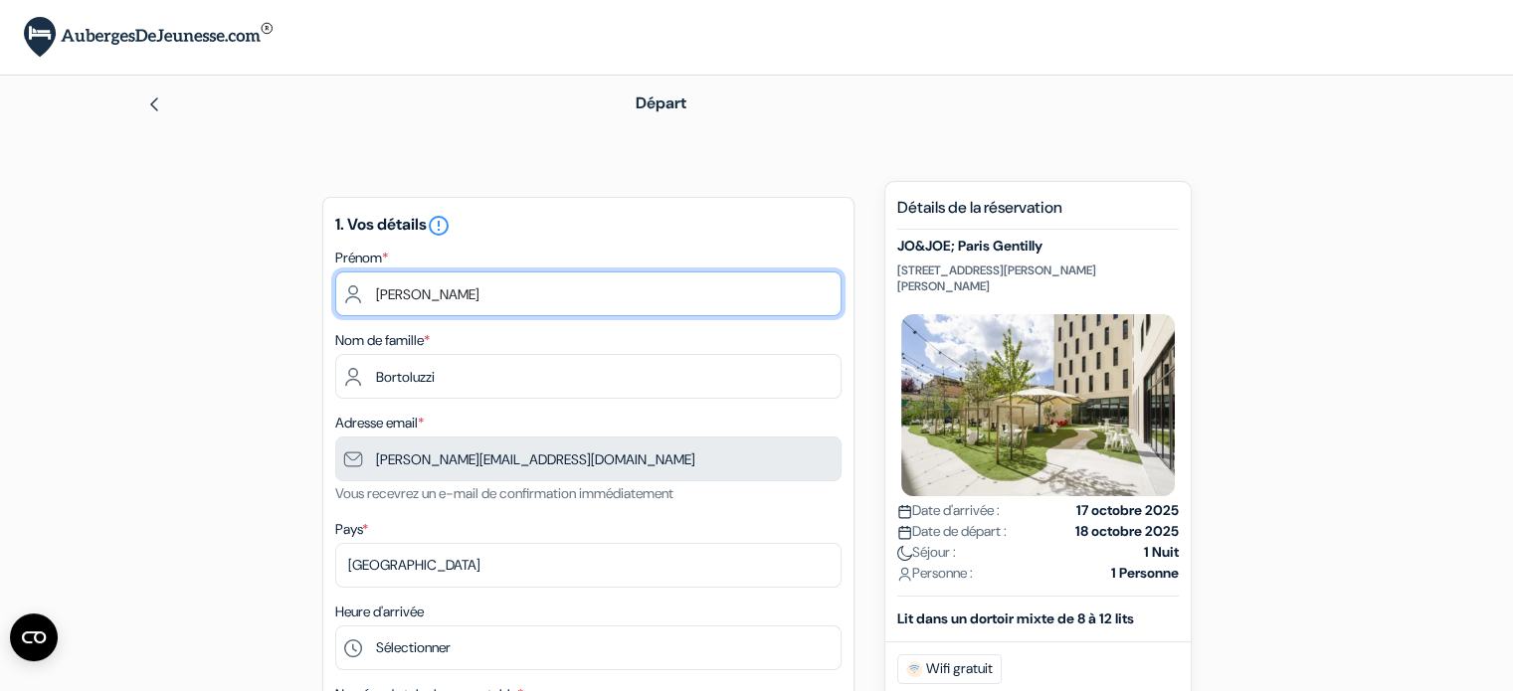
click at [444, 293] on input "[PERSON_NAME]" at bounding box center [588, 294] width 506 height 45
drag, startPoint x: 444, startPoint y: 293, endPoint x: 342, endPoint y: 289, distance: 101.5
click at [342, 289] on input "[PERSON_NAME]" at bounding box center [588, 294] width 506 height 45
type input "Chaimae"
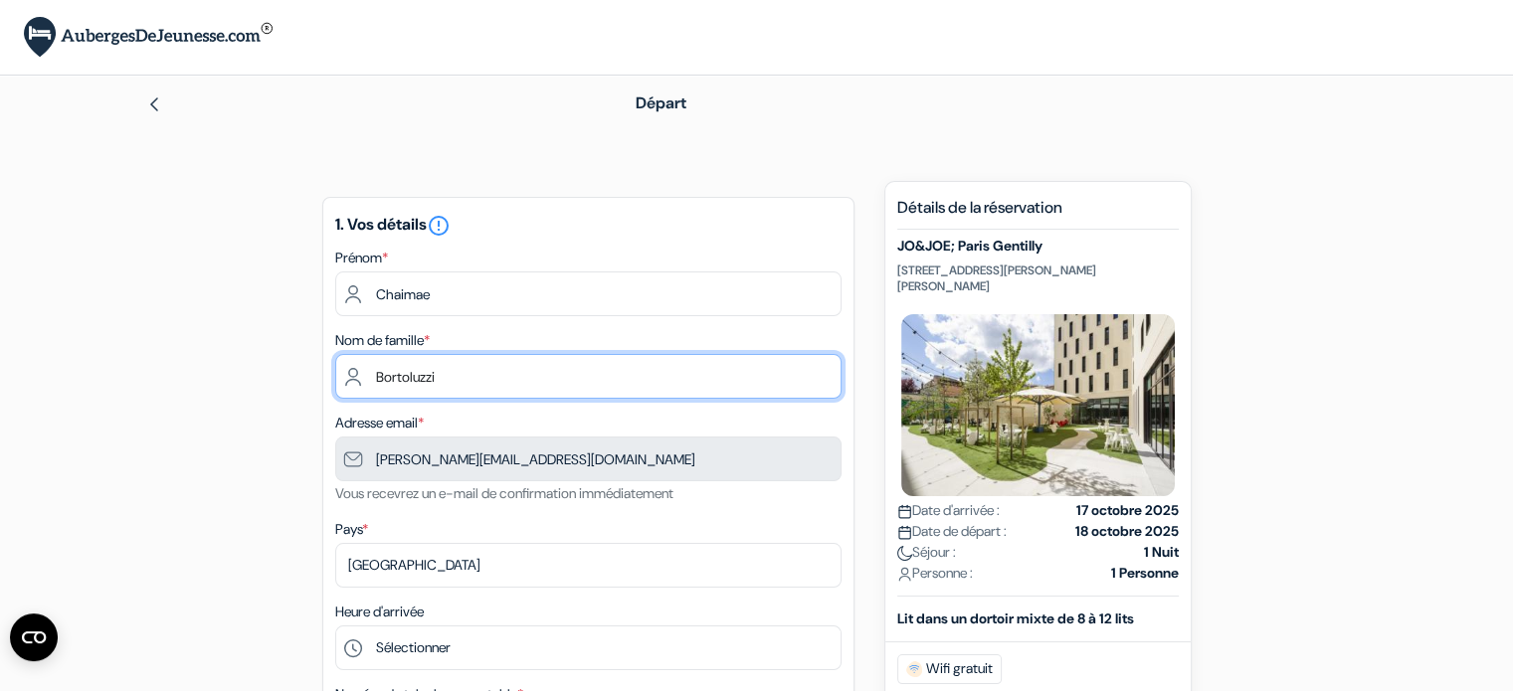
click at [401, 372] on input "Bortoluzzi" at bounding box center [588, 376] width 506 height 45
click at [401, 371] on input "Bortoluzzi" at bounding box center [588, 376] width 506 height 45
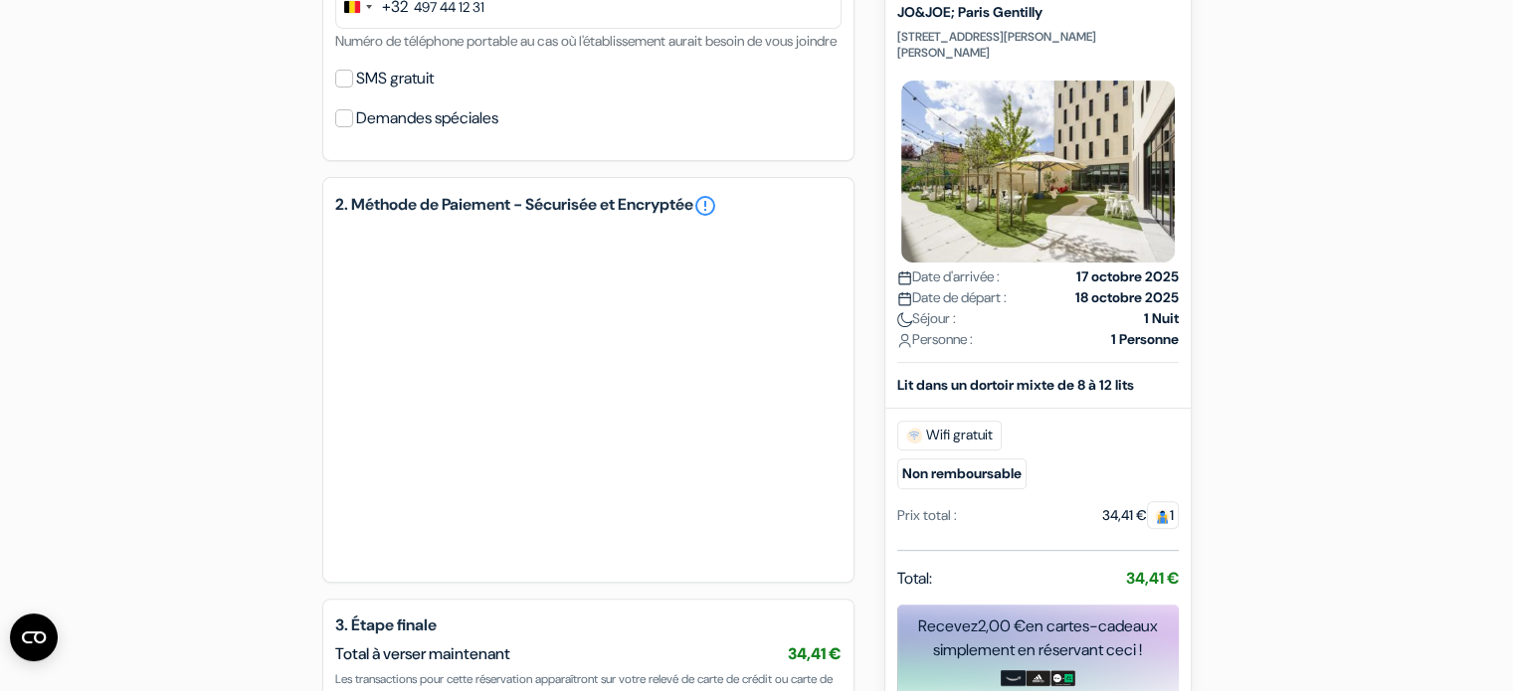
scroll to position [969, 0]
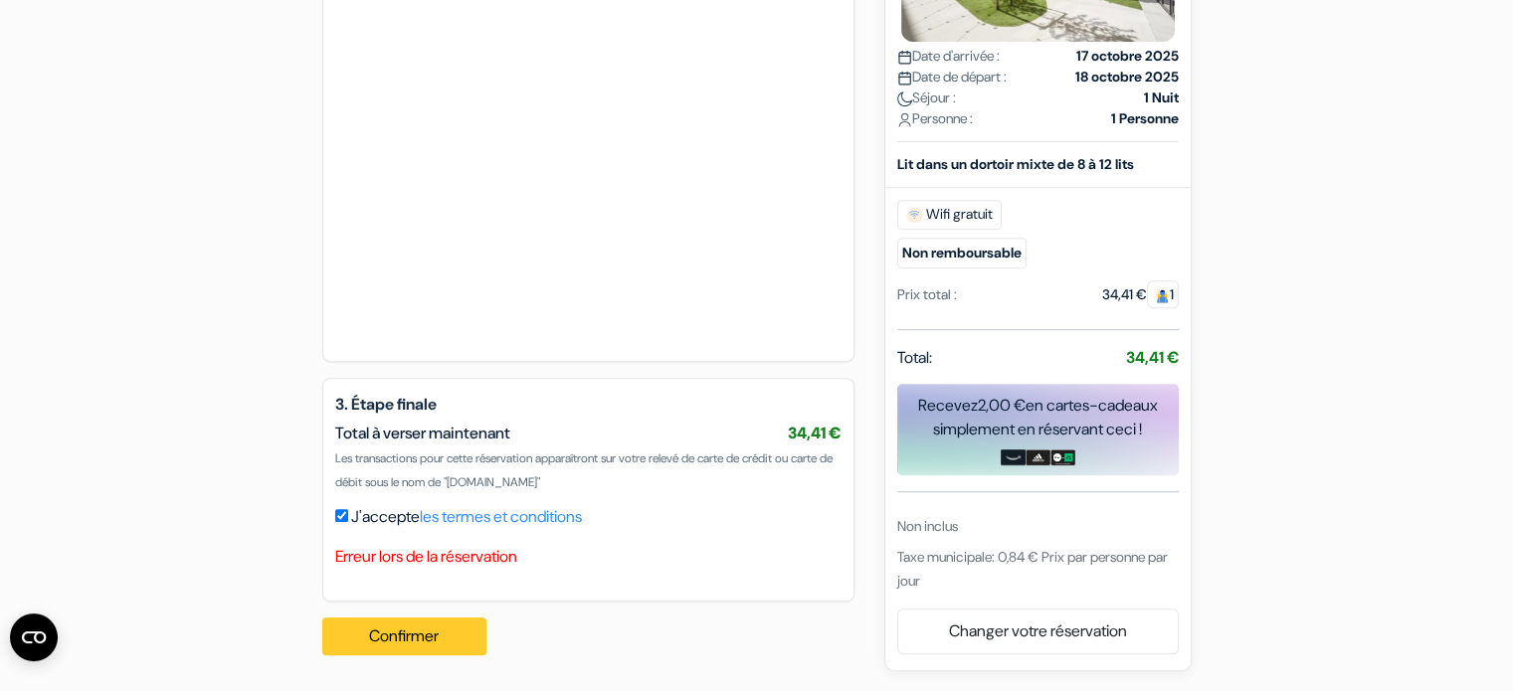
type input "Mardher"
click at [399, 636] on button "Confirmer Loading..." at bounding box center [404, 637] width 165 height 38
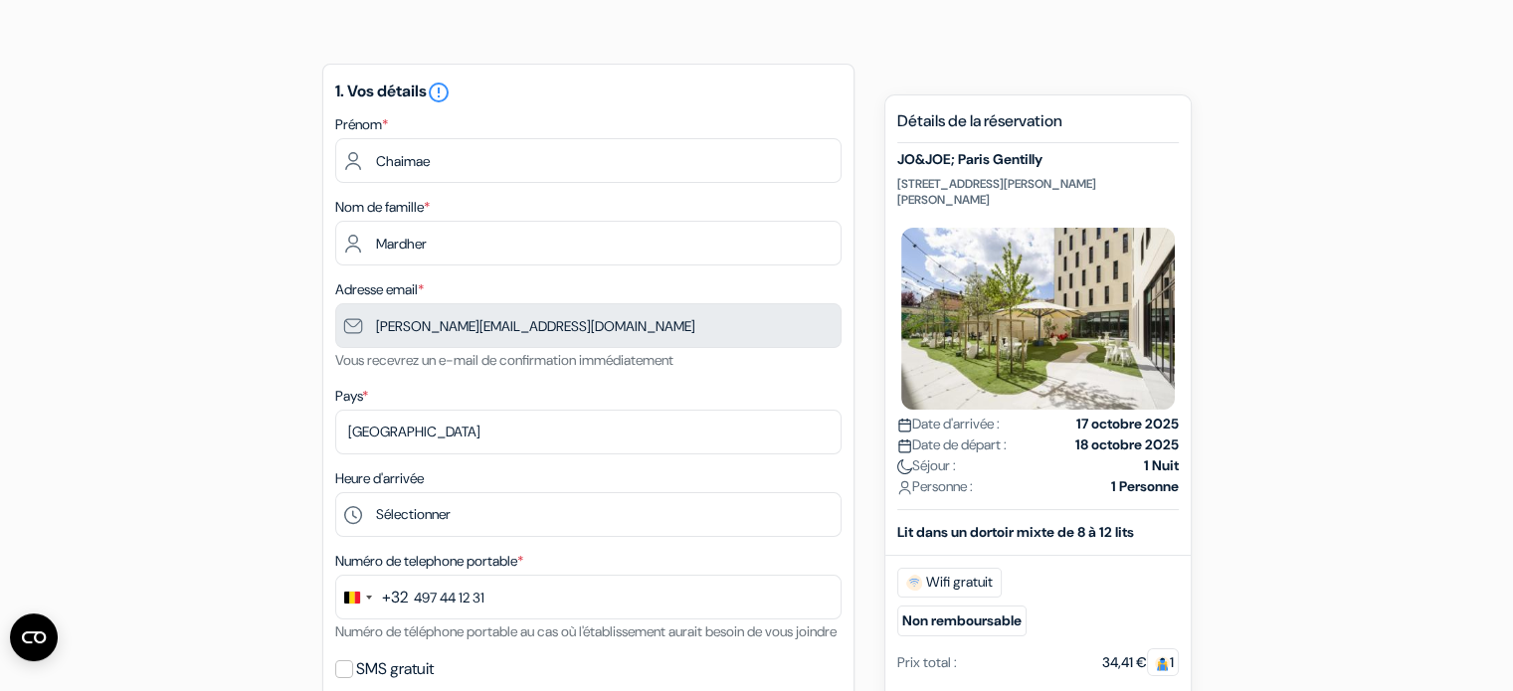
scroll to position [0, 0]
